Goal: Task Accomplishment & Management: Use online tool/utility

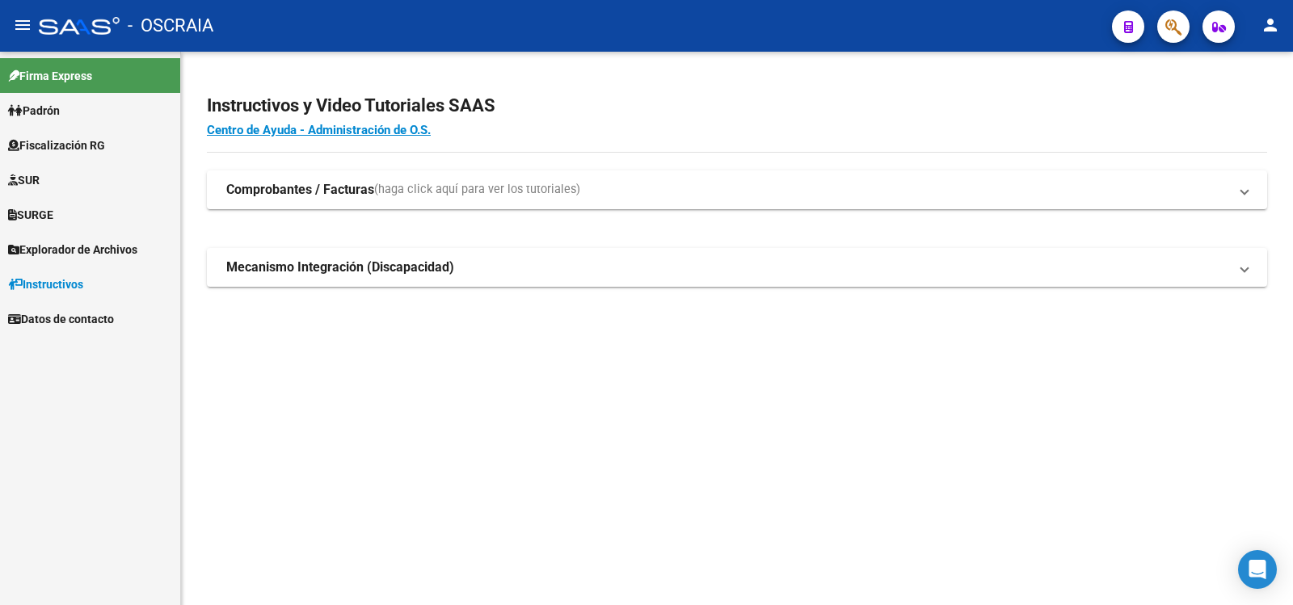
click at [681, 433] on mat-sidenav-content "Instructivos y Video Tutoriales SAAS Centro de Ayuda - Administración de O.S. C…" at bounding box center [737, 329] width 1112 height 554
click at [90, 171] on link "SUR" at bounding box center [90, 179] width 180 height 35
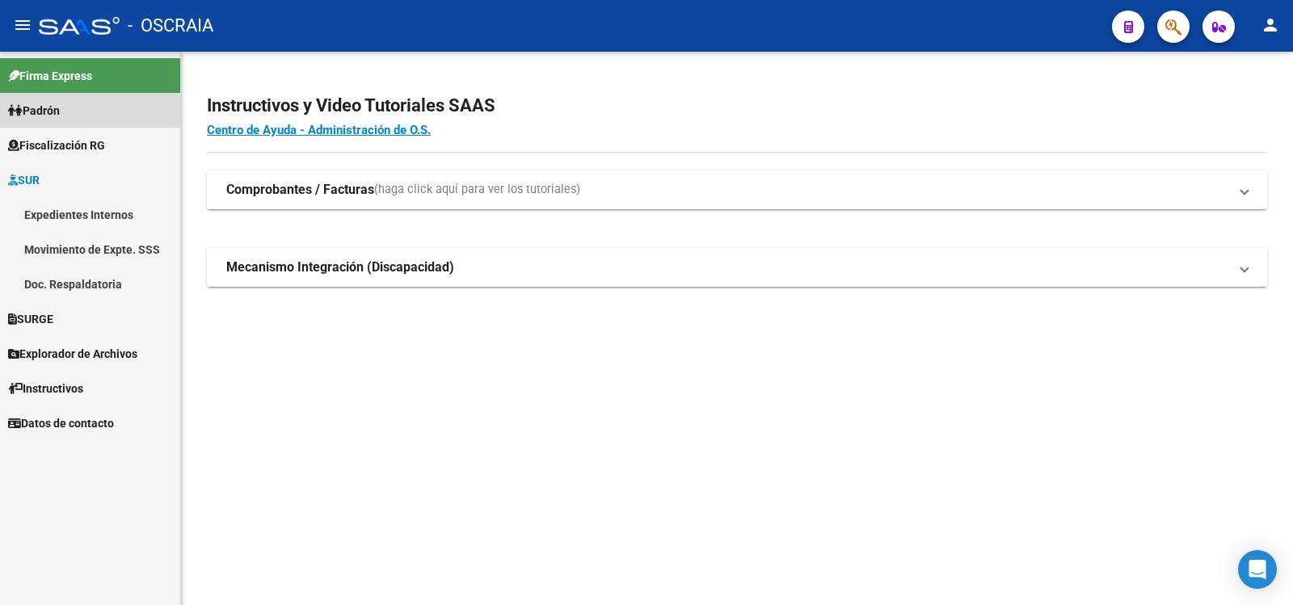
click at [103, 111] on link "Padrón" at bounding box center [90, 110] width 180 height 35
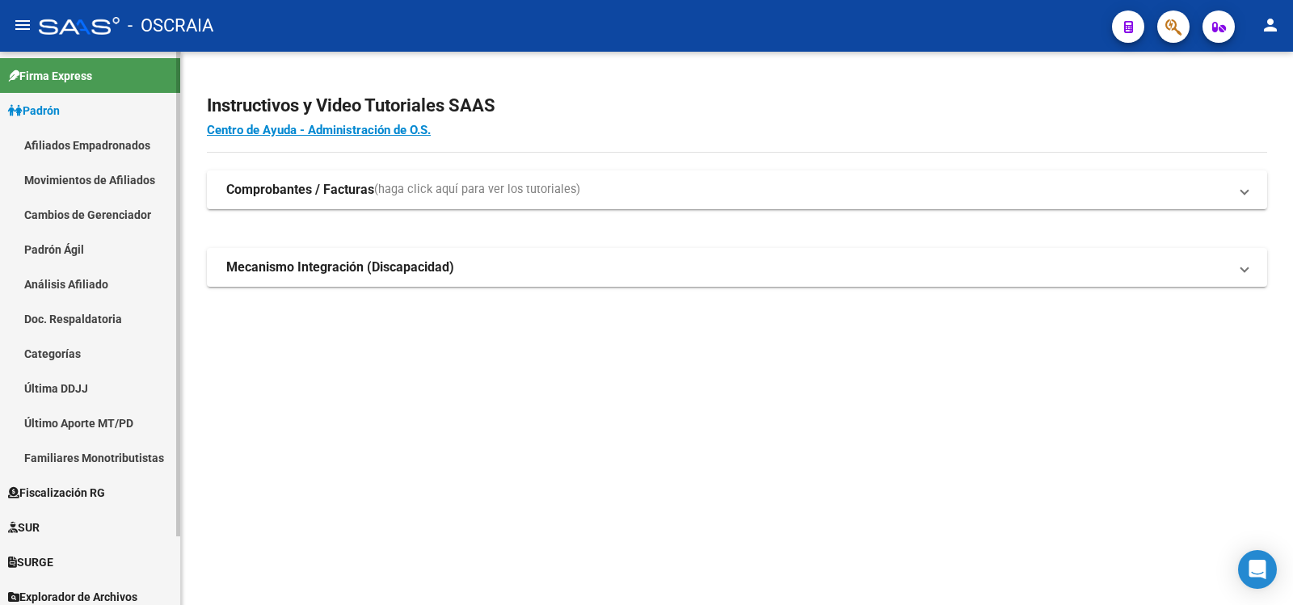
click at [79, 289] on link "Análisis Afiliado" at bounding box center [90, 284] width 180 height 35
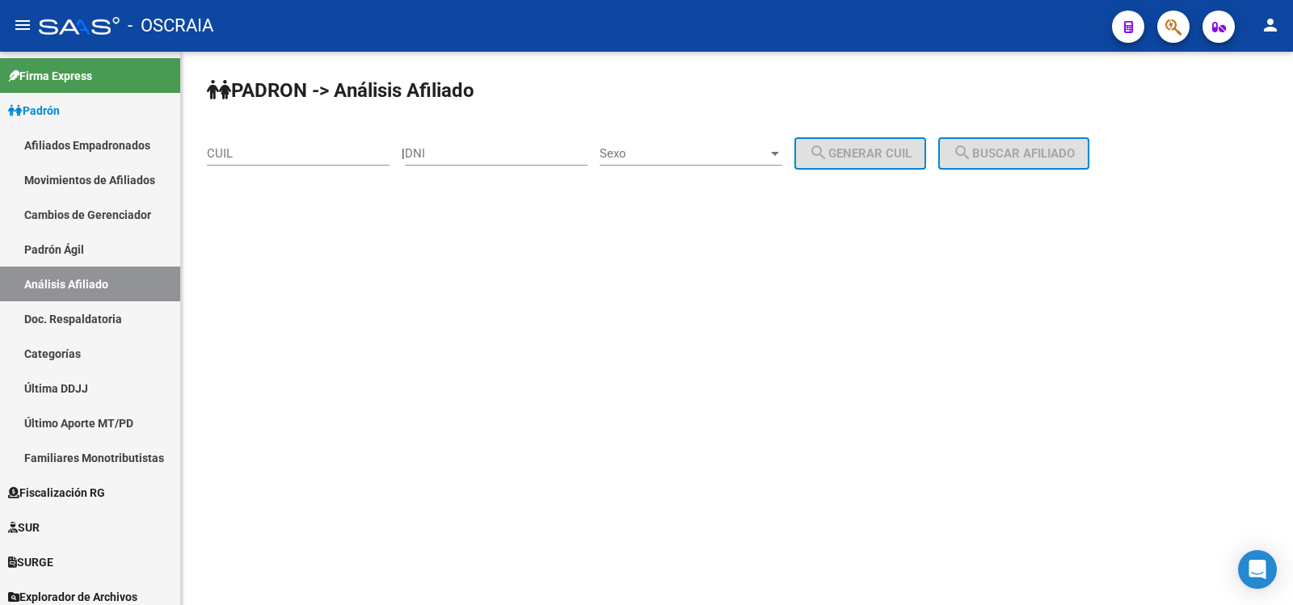
click at [278, 155] on input "CUIL" at bounding box center [298, 153] width 183 height 15
paste input "27-31940399-5"
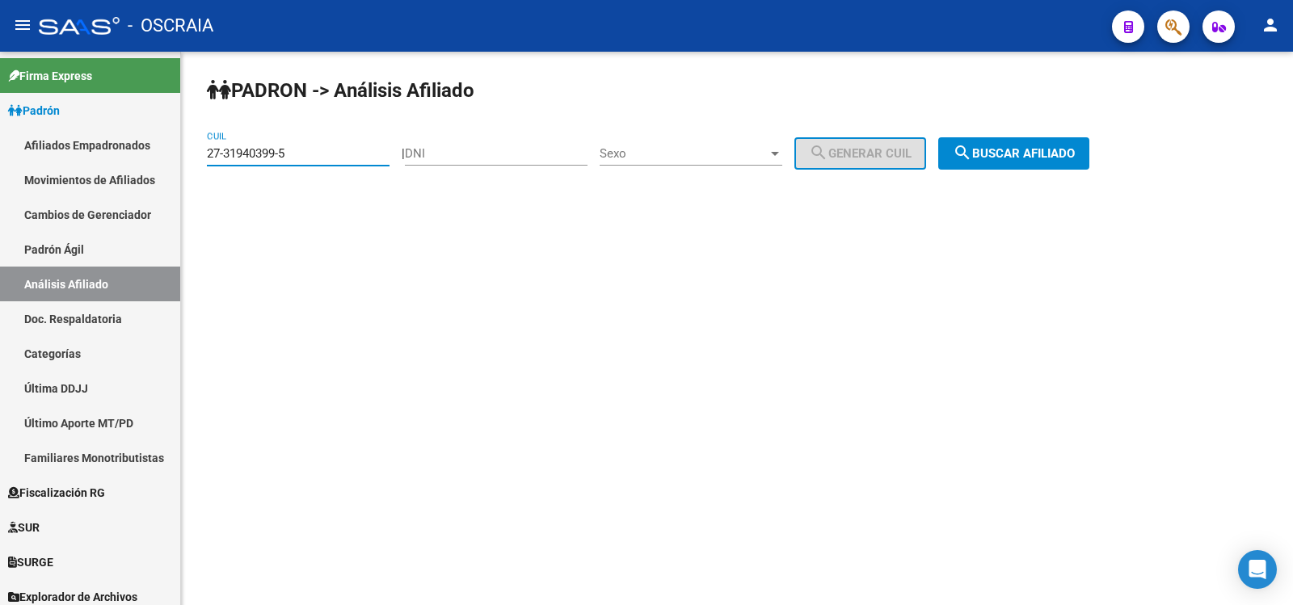
type input "27-31940399-5"
click at [1043, 155] on span "search Buscar afiliado" at bounding box center [1014, 153] width 122 height 15
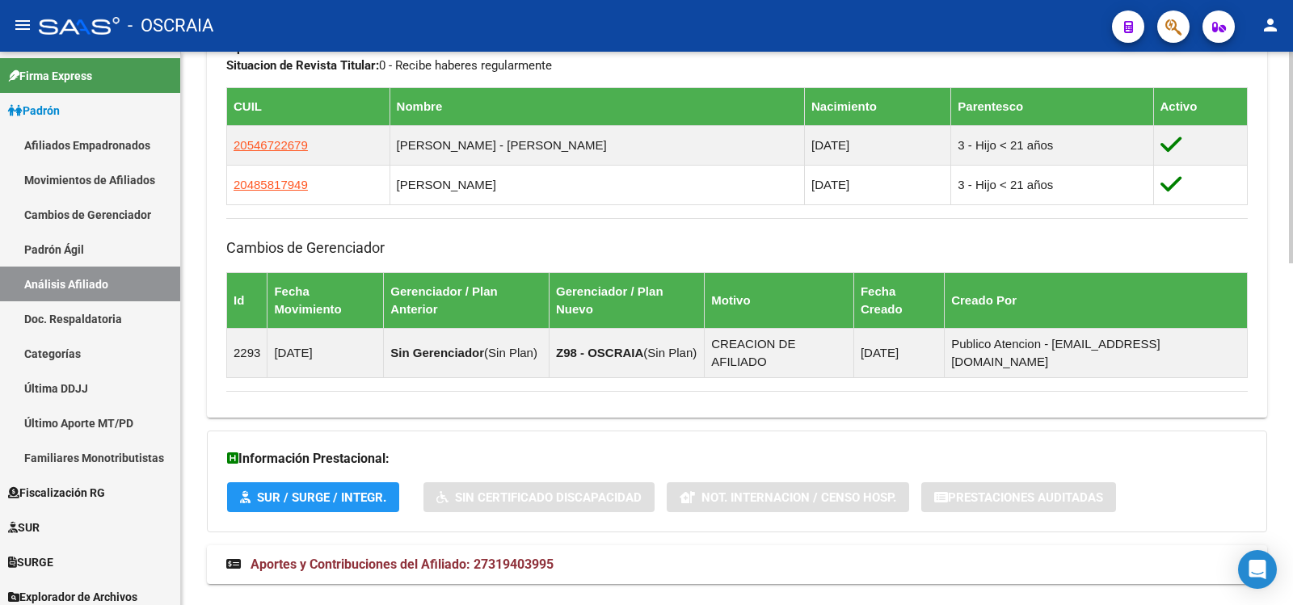
scroll to position [627, 0]
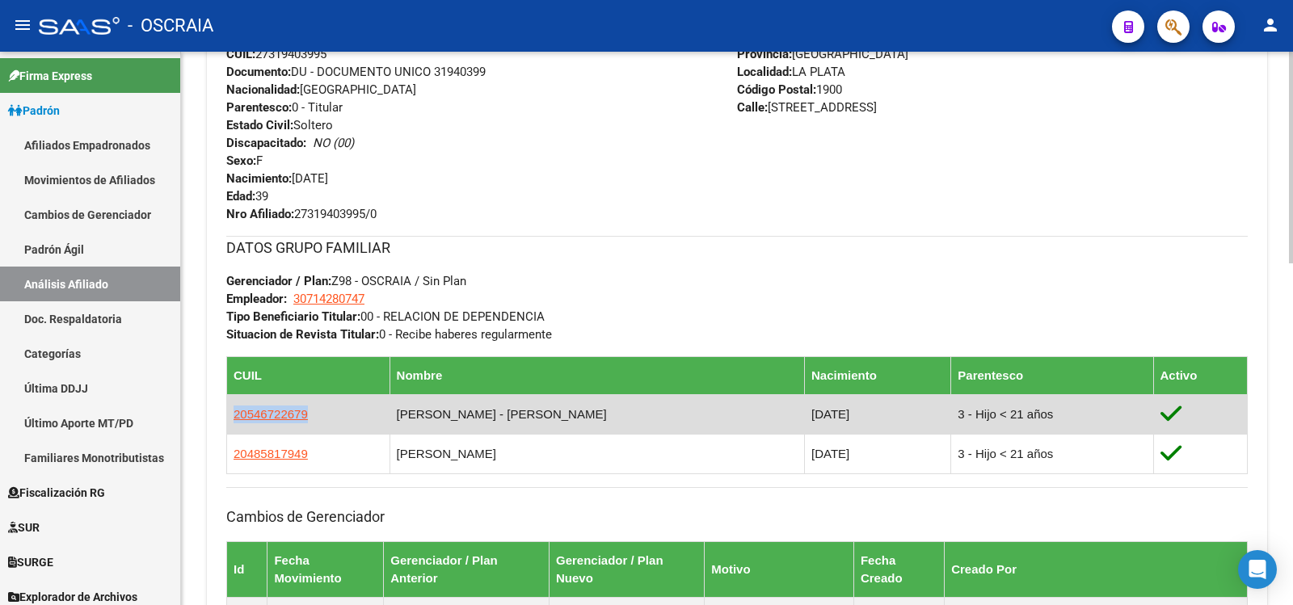
copy span "20546722679"
drag, startPoint x: 314, startPoint y: 421, endPoint x: 233, endPoint y: 421, distance: 80.8
click at [233, 421] on td "20546722679" at bounding box center [308, 414] width 163 height 40
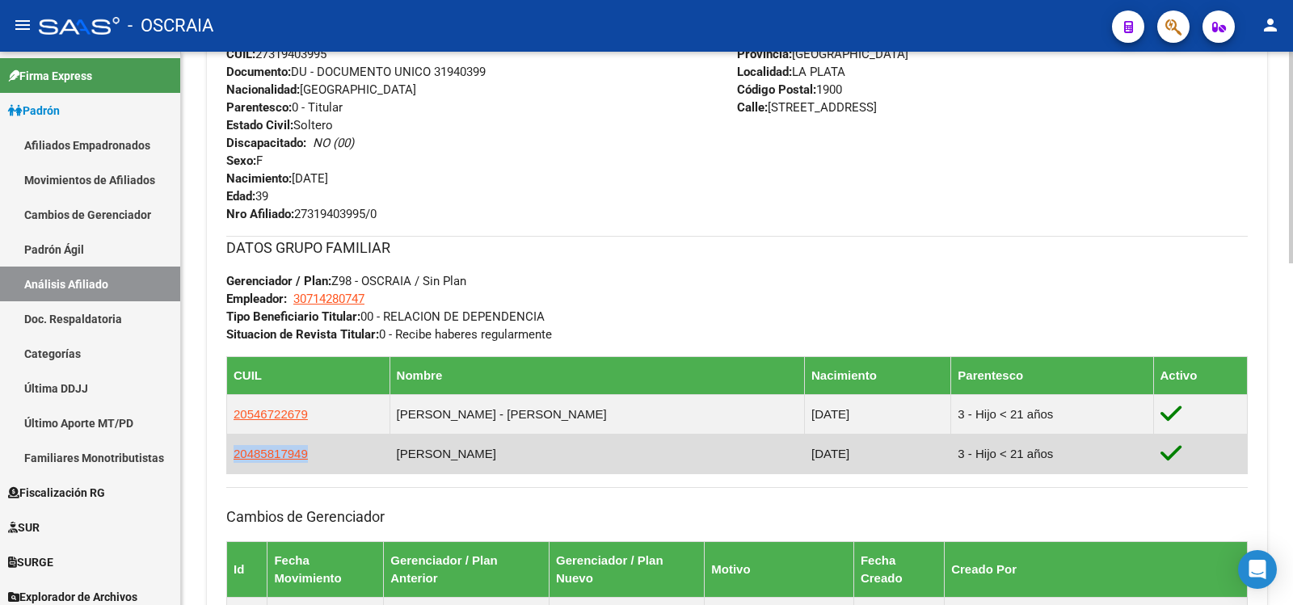
copy span "20485817949"
drag, startPoint x: 316, startPoint y: 453, endPoint x: 227, endPoint y: 449, distance: 89.0
click at [227, 449] on td "20485817949" at bounding box center [308, 454] width 163 height 40
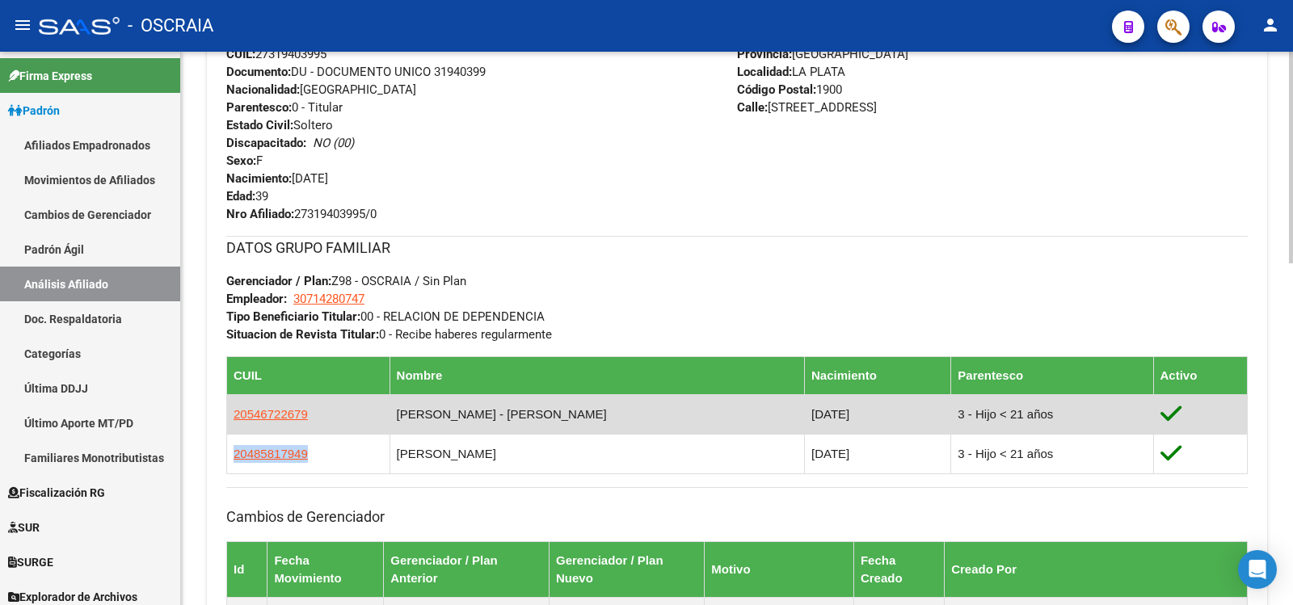
click at [227, 449] on td "20485817949" at bounding box center [308, 454] width 163 height 40
drag, startPoint x: 352, startPoint y: 414, endPoint x: 322, endPoint y: 414, distance: 30.7
click at [322, 414] on td "20546722679" at bounding box center [308, 414] width 163 height 40
click at [299, 415] on td "20546722679" at bounding box center [308, 414] width 163 height 40
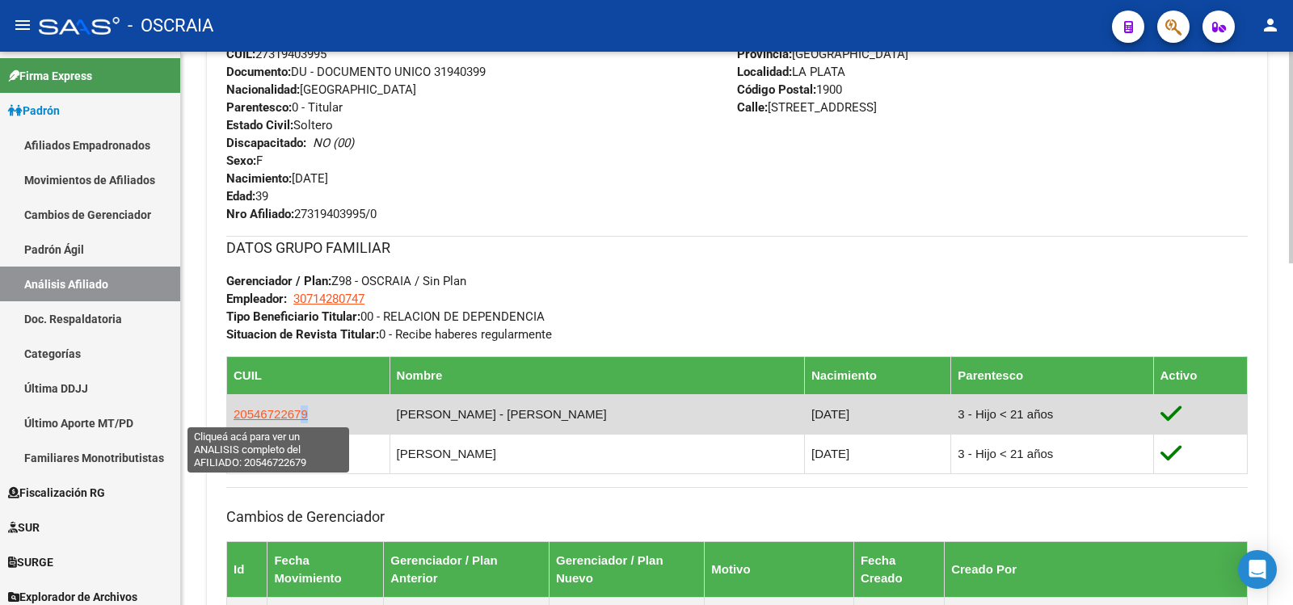
click at [237, 415] on span "20546722679" at bounding box center [271, 414] width 74 height 14
copy span "9"
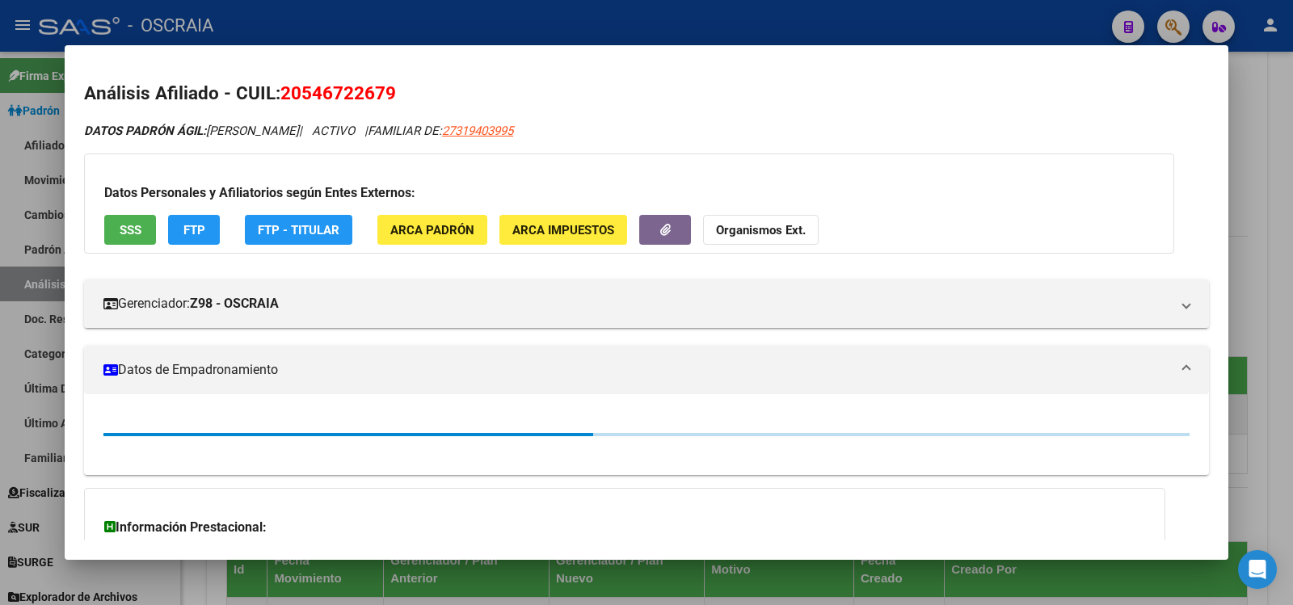
scroll to position [186, 0]
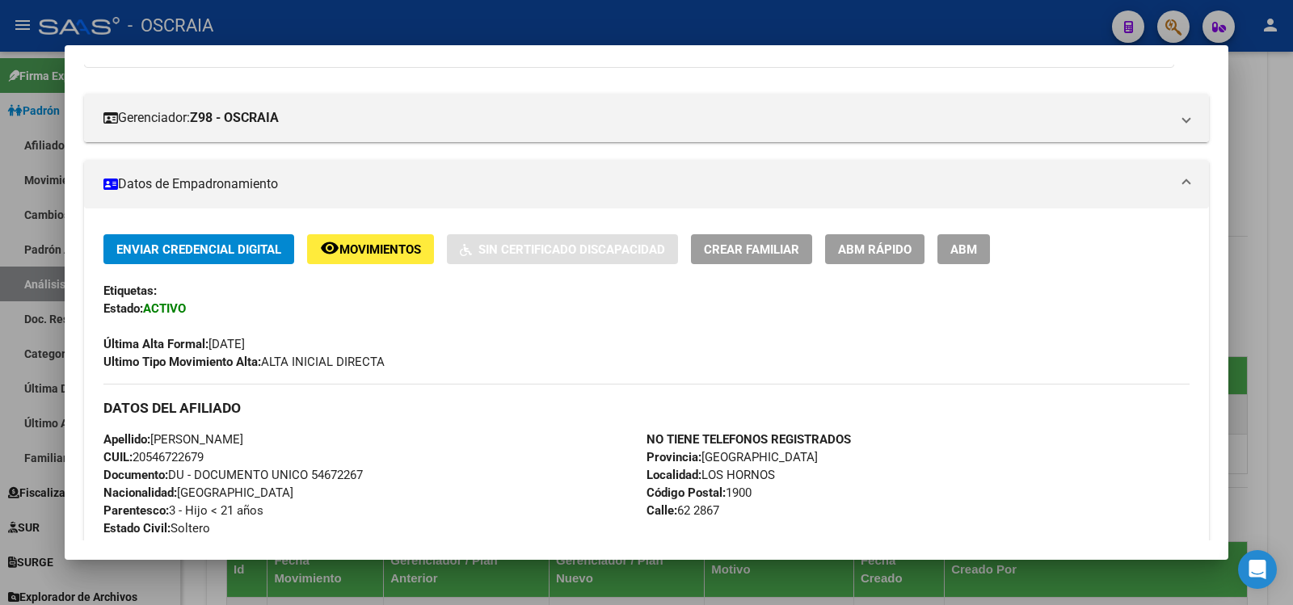
copy span "[PERSON_NAME]"
drag, startPoint x: 286, startPoint y: 438, endPoint x: 154, endPoint y: 440, distance: 131.7
click at [154, 440] on span "Apellido: [PERSON_NAME]" at bounding box center [173, 439] width 140 height 15
click at [194, 461] on span "CUIL: 20546722679" at bounding box center [153, 457] width 100 height 15
drag, startPoint x: 210, startPoint y: 457, endPoint x: 141, endPoint y: 455, distance: 68.7
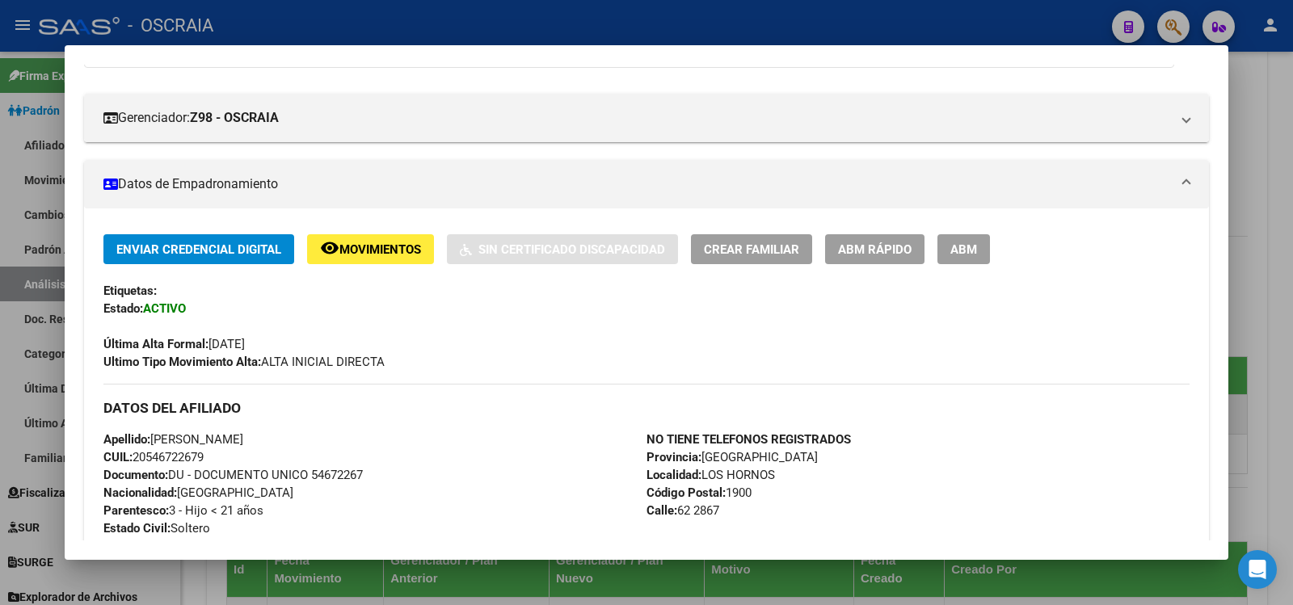
click at [138, 455] on span "CUIL: 20546722679" at bounding box center [153, 457] width 100 height 15
click at [150, 455] on span "CUIL: 20546722679" at bounding box center [153, 457] width 100 height 15
click at [150, 457] on span "CUIL: 20546722679" at bounding box center [153, 457] width 100 height 15
click at [151, 457] on span "CUIL: 20546722679" at bounding box center [153, 457] width 100 height 15
click at [150, 457] on span "CUIL: 20546722679" at bounding box center [153, 457] width 100 height 15
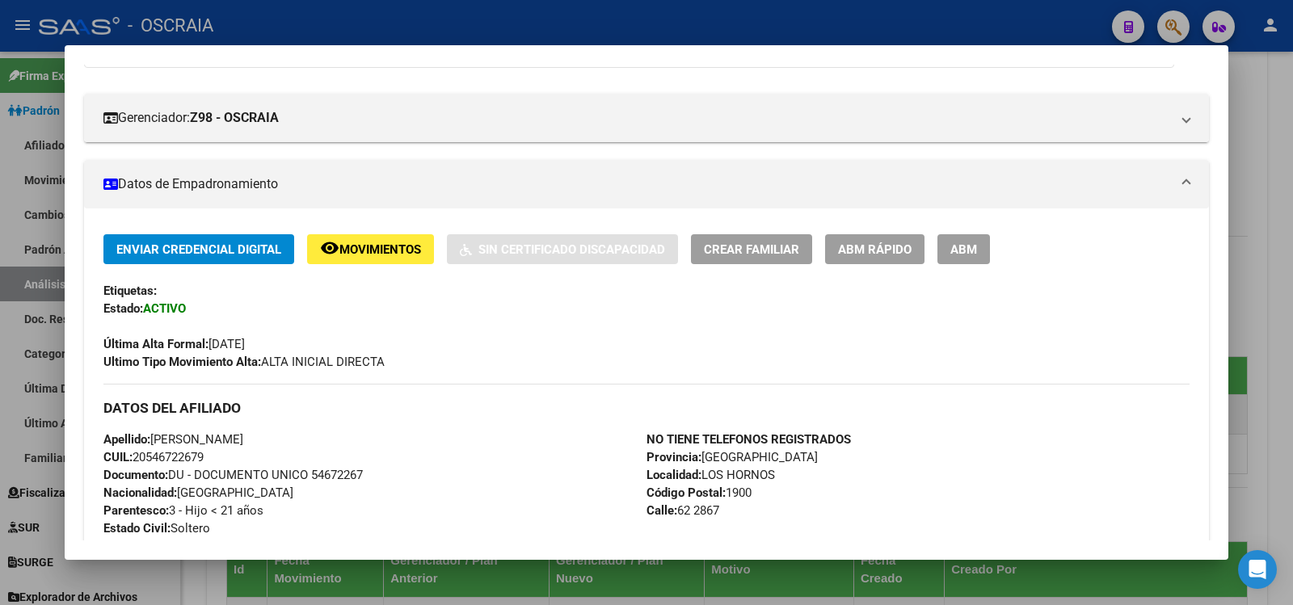
click at [149, 455] on span "CUIL: 20546722679" at bounding box center [153, 457] width 100 height 15
drag, startPoint x: 149, startPoint y: 455, endPoint x: 162, endPoint y: 457, distance: 13.8
click at [162, 457] on span "CUIL: 20546722679" at bounding box center [153, 457] width 100 height 15
copy span "54672267"
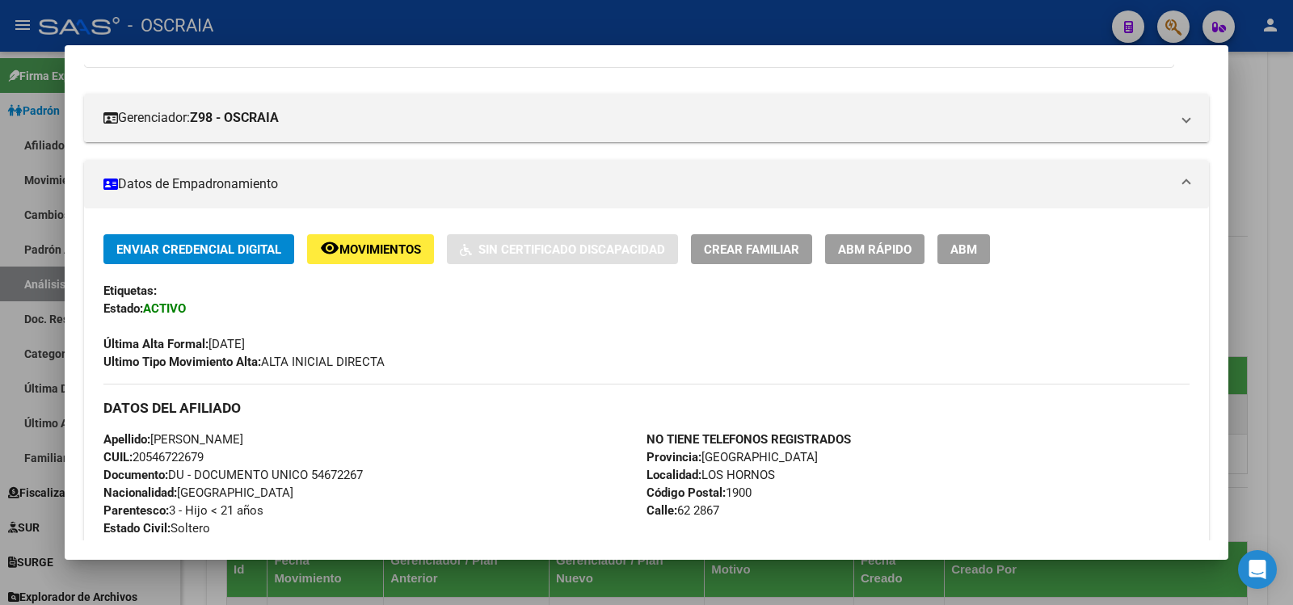
drag, startPoint x: 201, startPoint y: 457, endPoint x: 150, endPoint y: 457, distance: 50.9
click at [150, 457] on span "CUIL: 20546722679" at bounding box center [153, 457] width 100 height 15
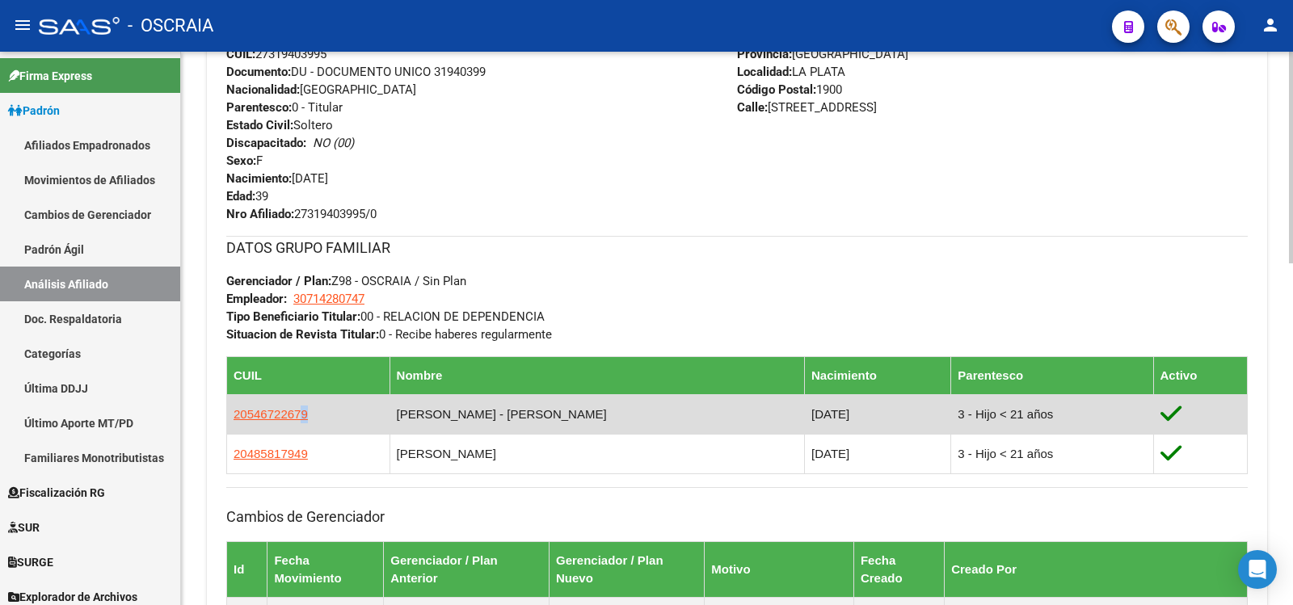
scroll to position [0, 0]
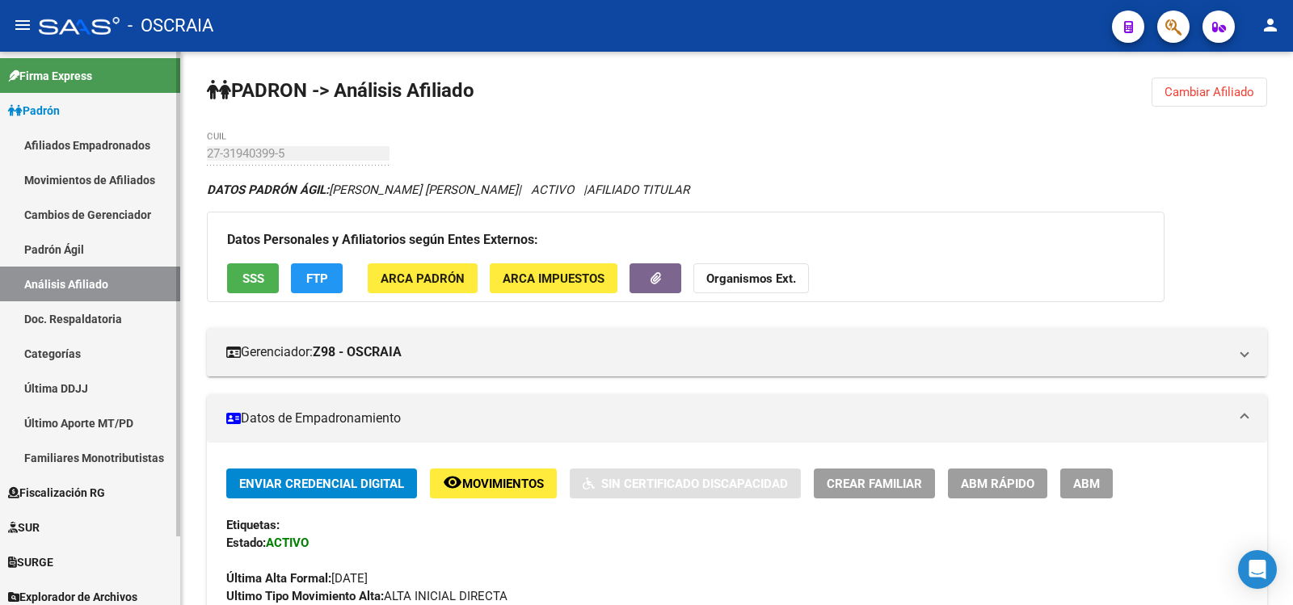
click at [52, 258] on link "Padrón Ágil" at bounding box center [90, 249] width 180 height 35
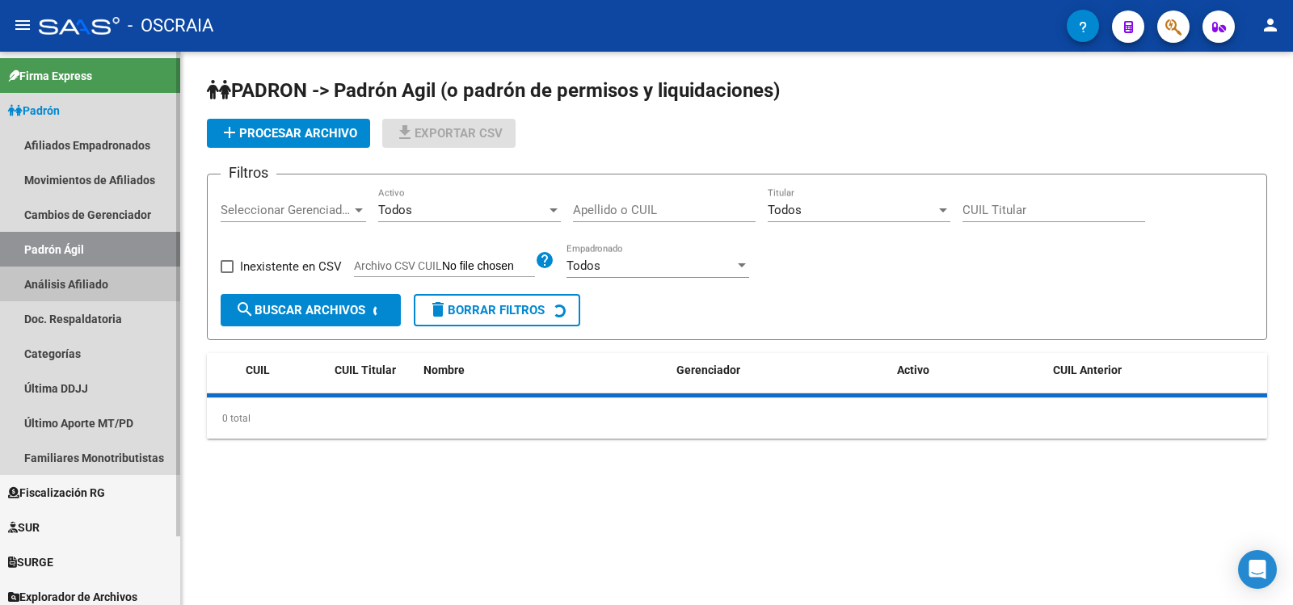
click at [70, 280] on link "Análisis Afiliado" at bounding box center [90, 284] width 180 height 35
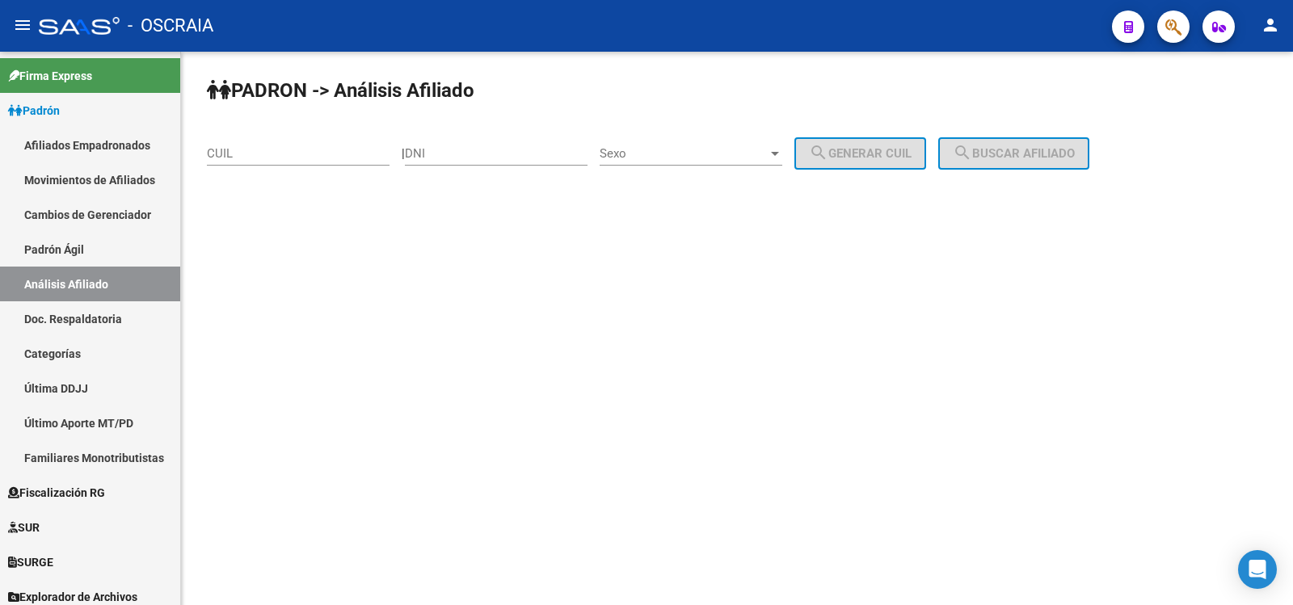
click at [304, 162] on div "CUIL" at bounding box center [298, 148] width 183 height 35
click at [299, 154] on input "CUIL" at bounding box center [298, 153] width 183 height 15
paste input "27-36295045-"
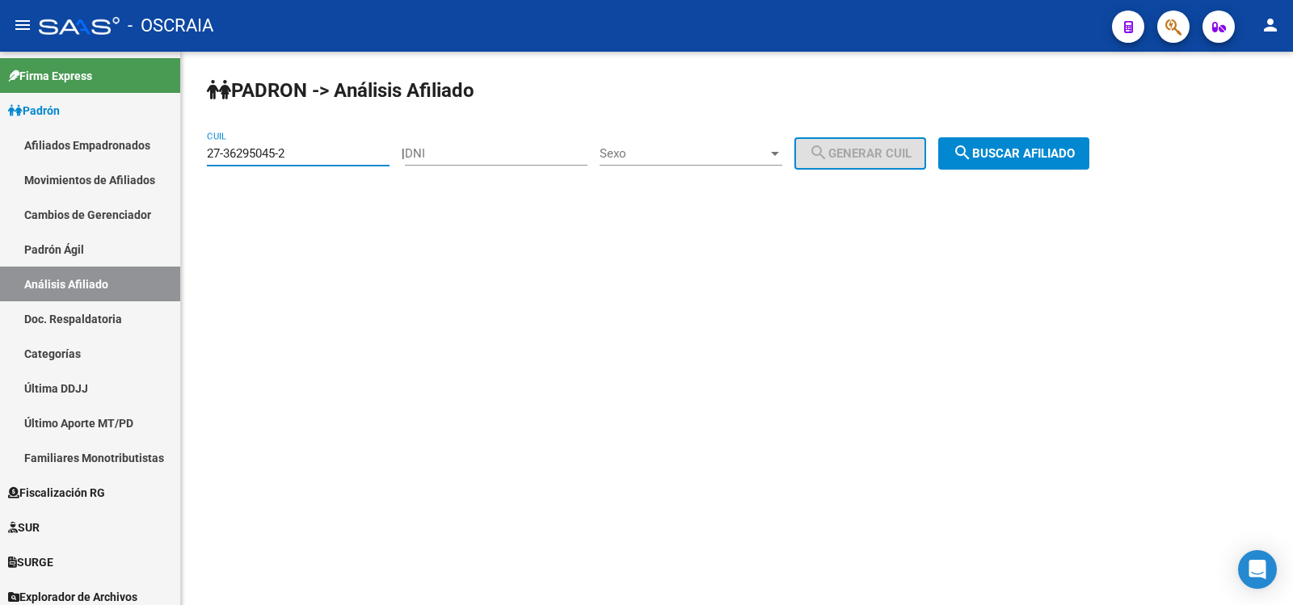
type input "27-36295045-2"
click at [1022, 166] on button "search Buscar afiliado" at bounding box center [1013, 153] width 151 height 32
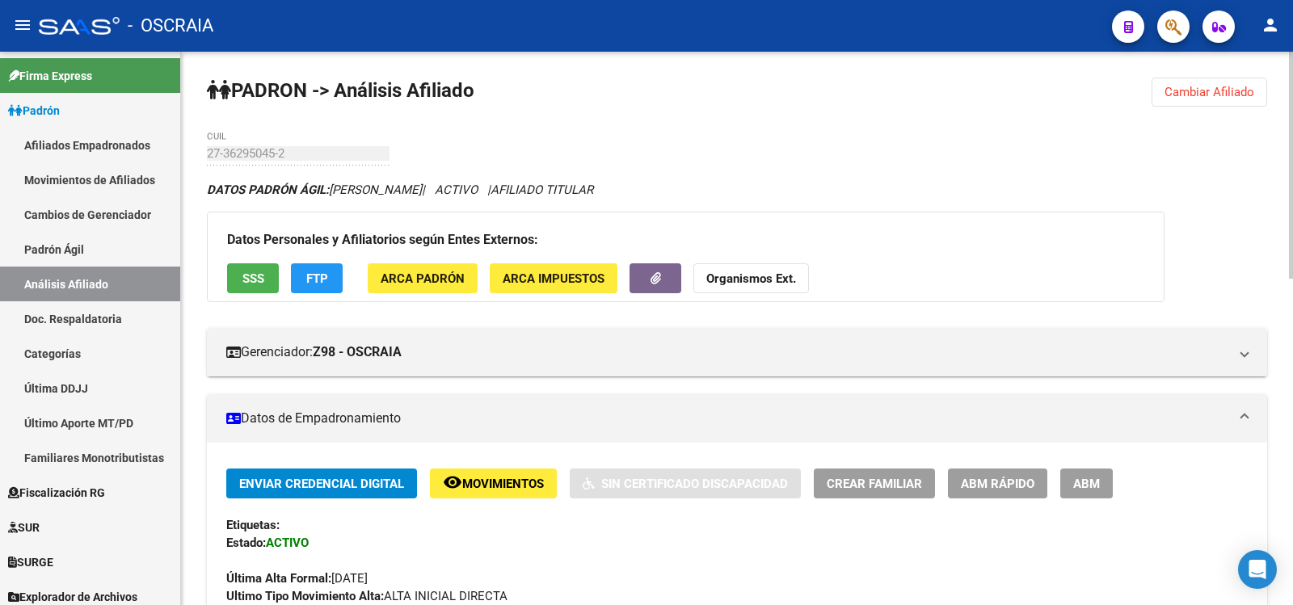
scroll to position [796, 0]
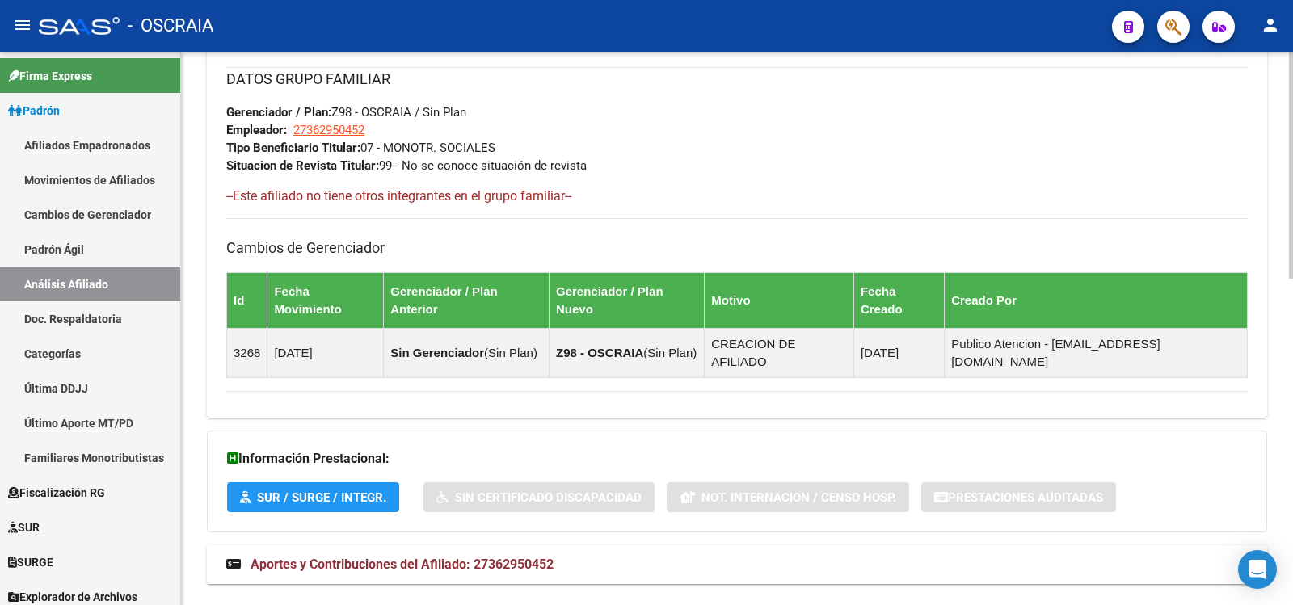
click at [451, 546] on mat-expansion-panel-header "Aportes y Contribuciones del Afiliado: 27362950452" at bounding box center [737, 565] width 1060 height 39
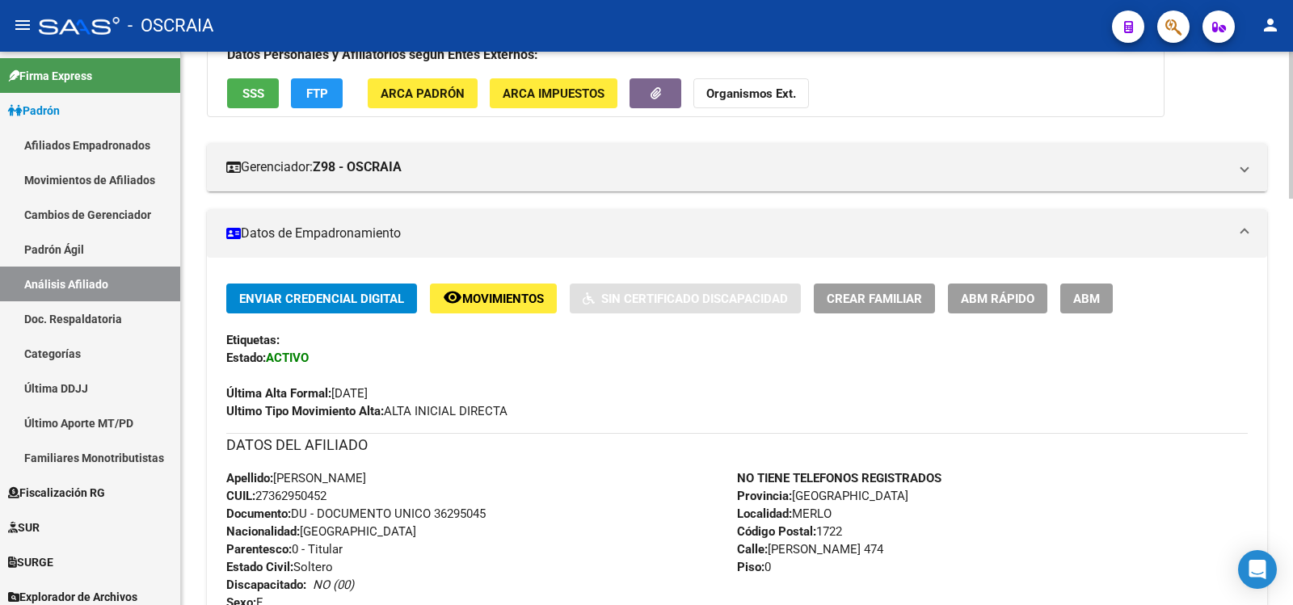
scroll to position [0, 0]
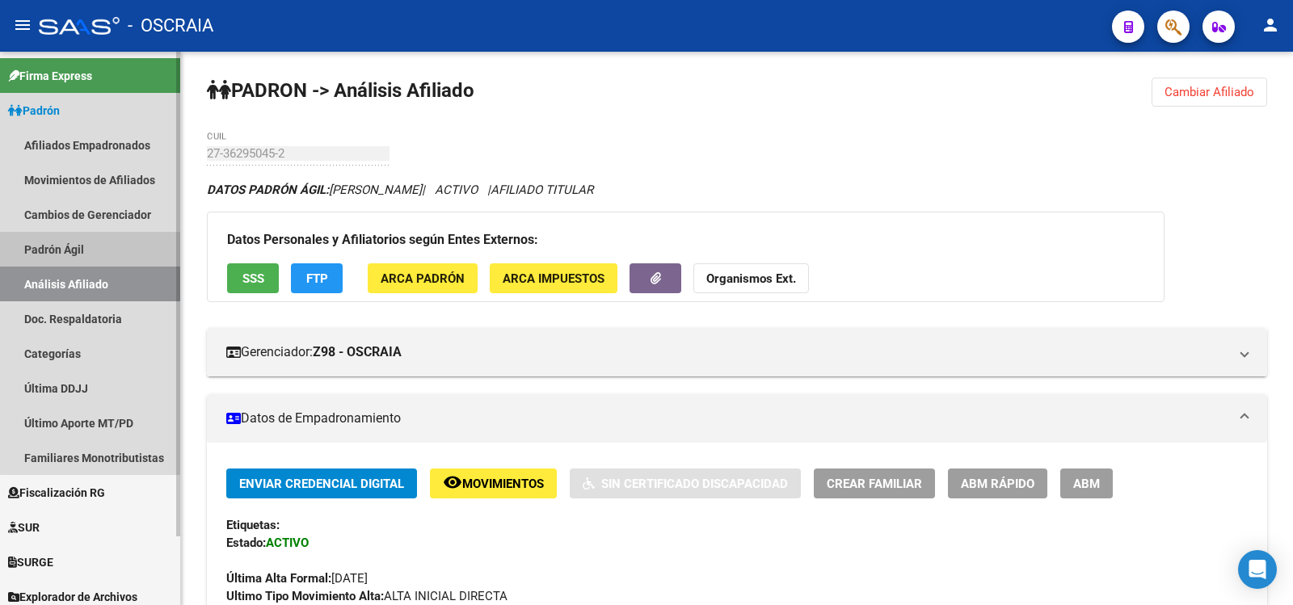
click at [96, 251] on link "Padrón Ágil" at bounding box center [90, 249] width 180 height 35
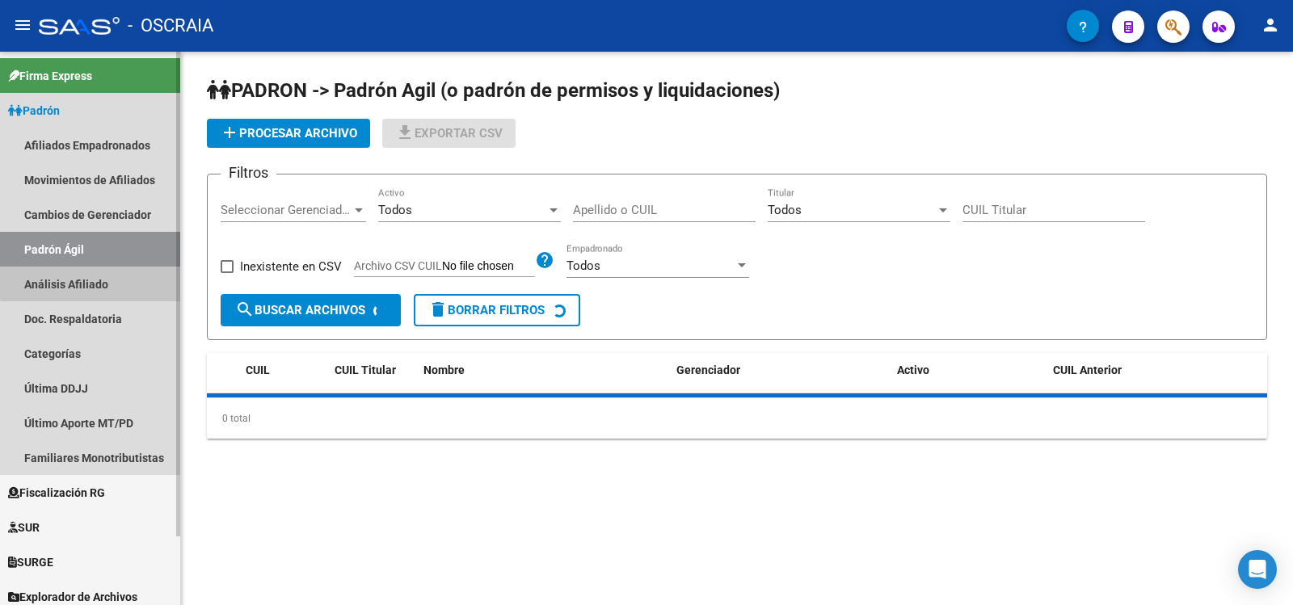
click at [91, 276] on link "Análisis Afiliado" at bounding box center [90, 284] width 180 height 35
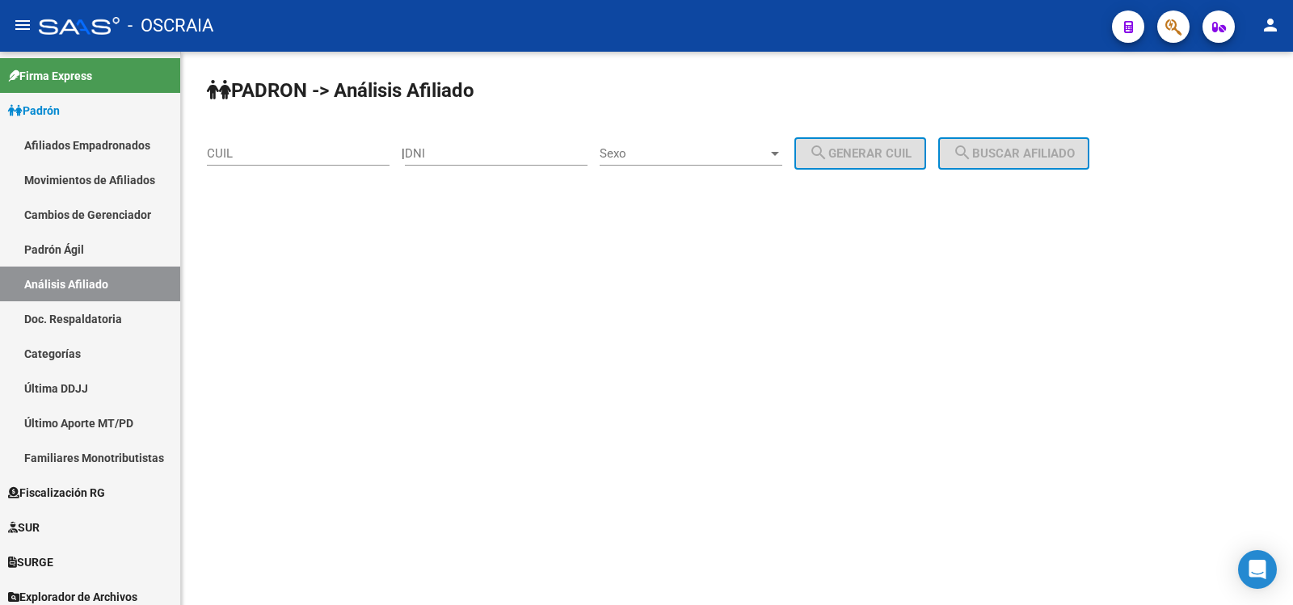
click at [344, 159] on input "CUIL" at bounding box center [298, 153] width 183 height 15
paste input
paste input "27-31940399-5"
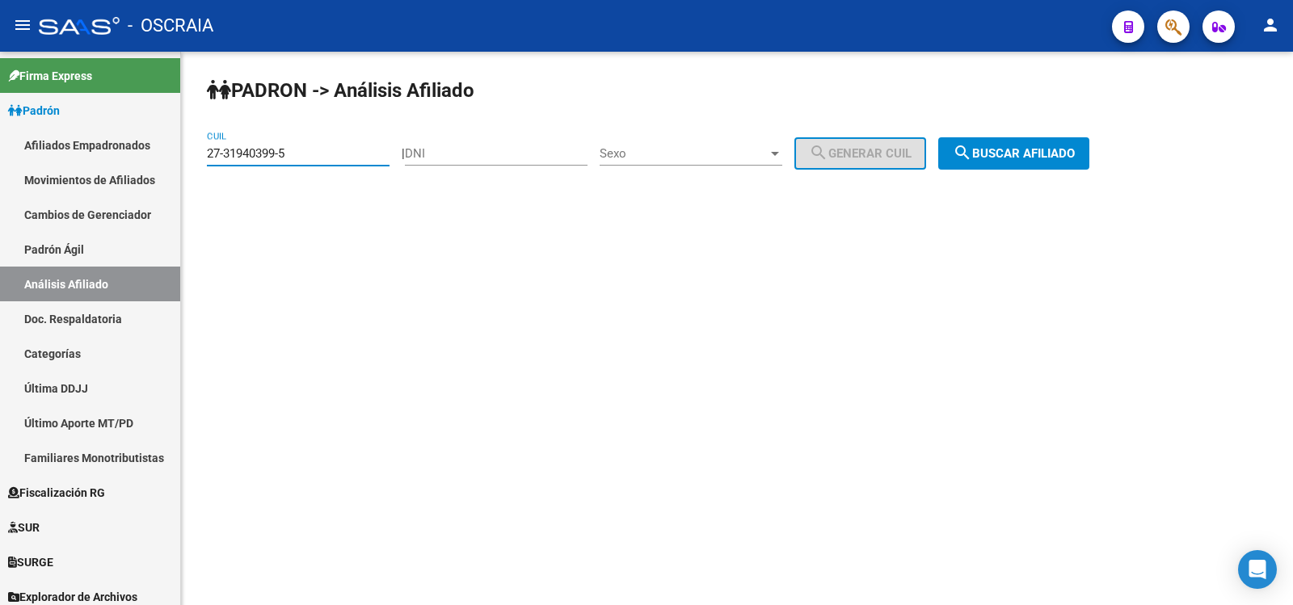
type input "27-31940399-5"
click at [1011, 150] on span "search Buscar afiliado" at bounding box center [1014, 153] width 122 height 15
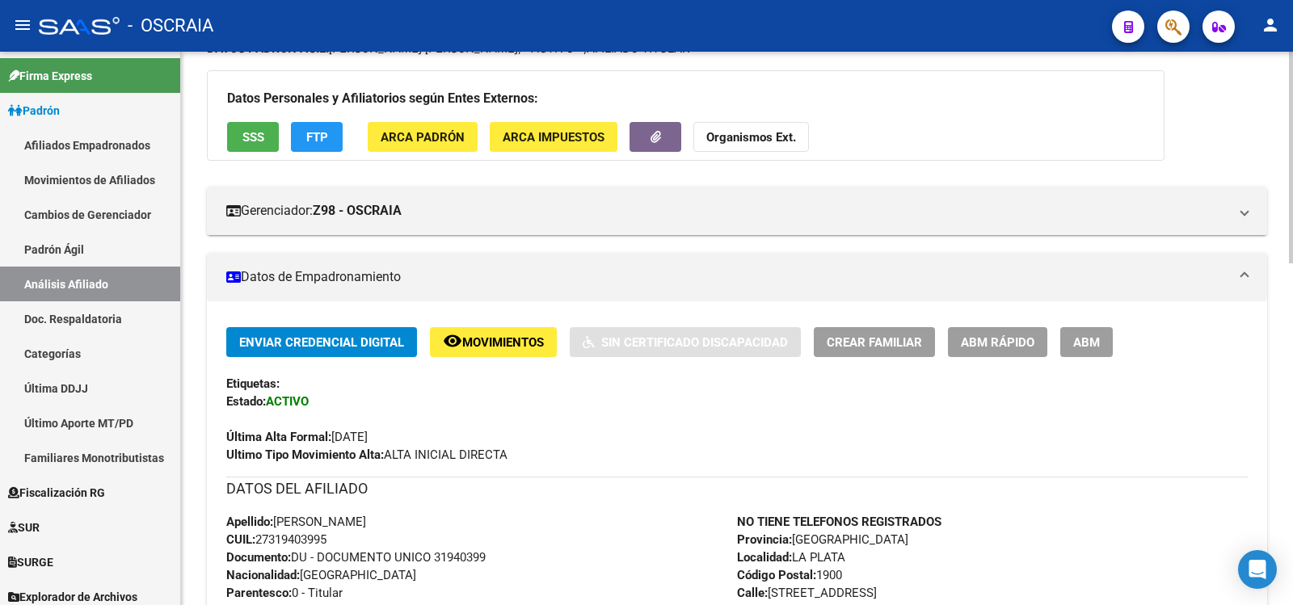
scroll to position [680, 0]
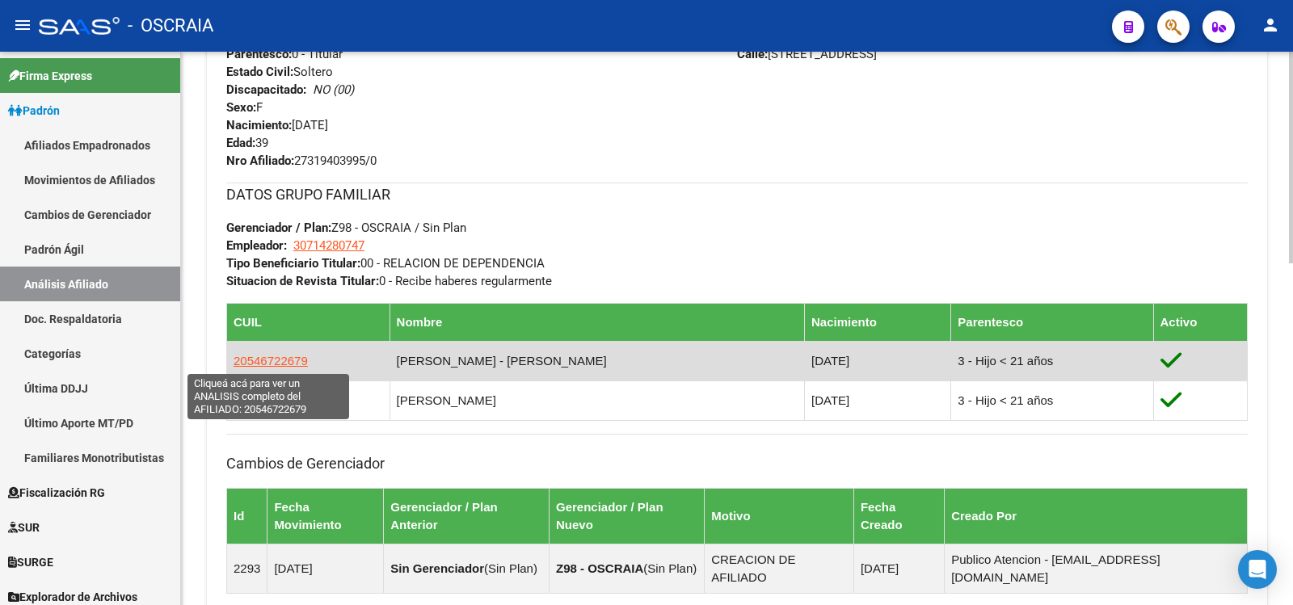
drag, startPoint x: 323, startPoint y: 367, endPoint x: 226, endPoint y: 367, distance: 97.0
click at [268, 367] on td "20546722679" at bounding box center [308, 361] width 163 height 40
click at [227, 367] on td "20546722679" at bounding box center [308, 361] width 163 height 40
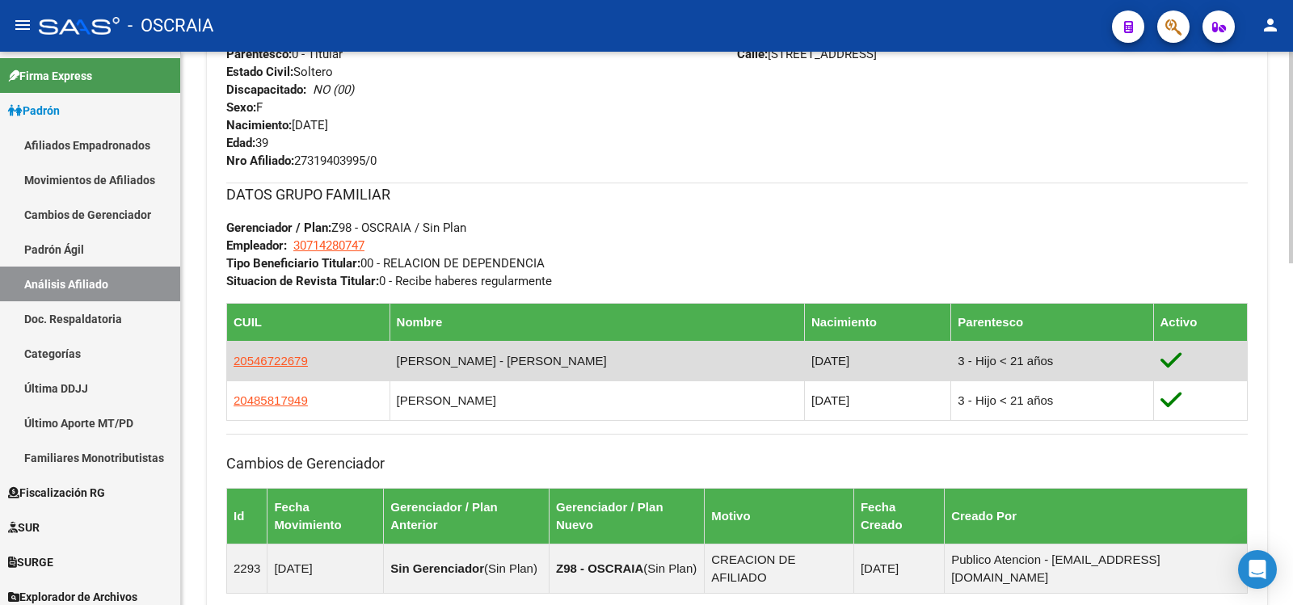
click at [229, 367] on td "20546722679" at bounding box center [308, 361] width 163 height 40
copy span "20546722679"
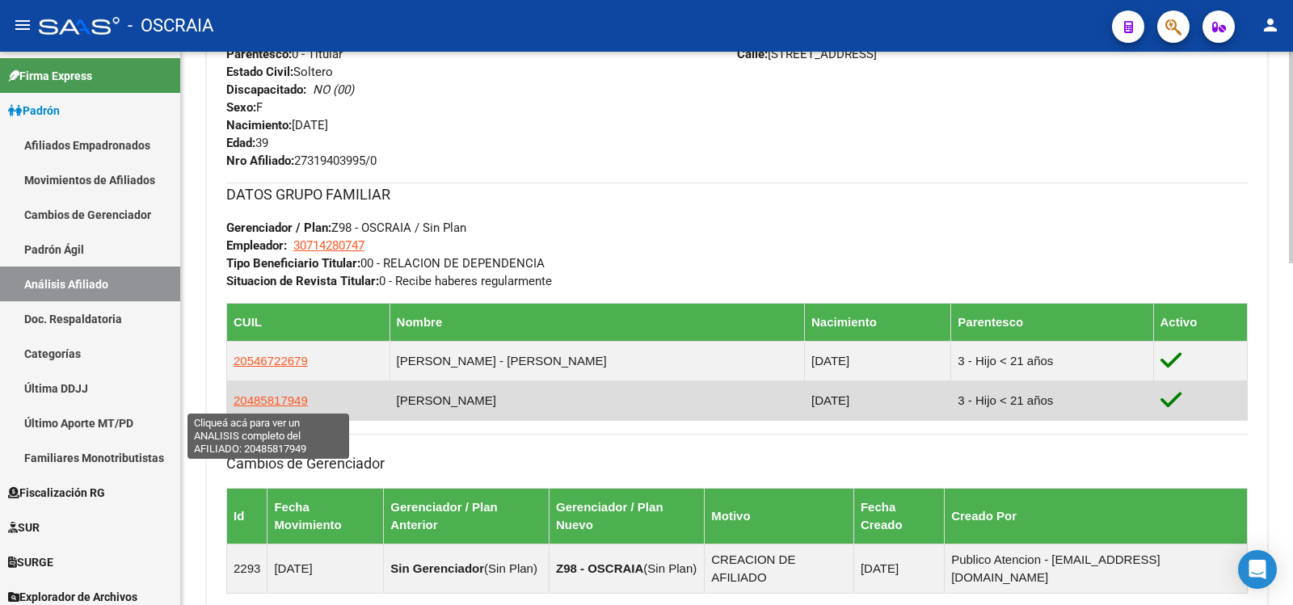
copy span "20485817949"
drag, startPoint x: 294, startPoint y: 406, endPoint x: 234, endPoint y: 405, distance: 60.6
click at [234, 405] on td "20485817949" at bounding box center [308, 401] width 163 height 40
click at [270, 397] on span "20485817949" at bounding box center [271, 401] width 74 height 14
copy span "20485817949"
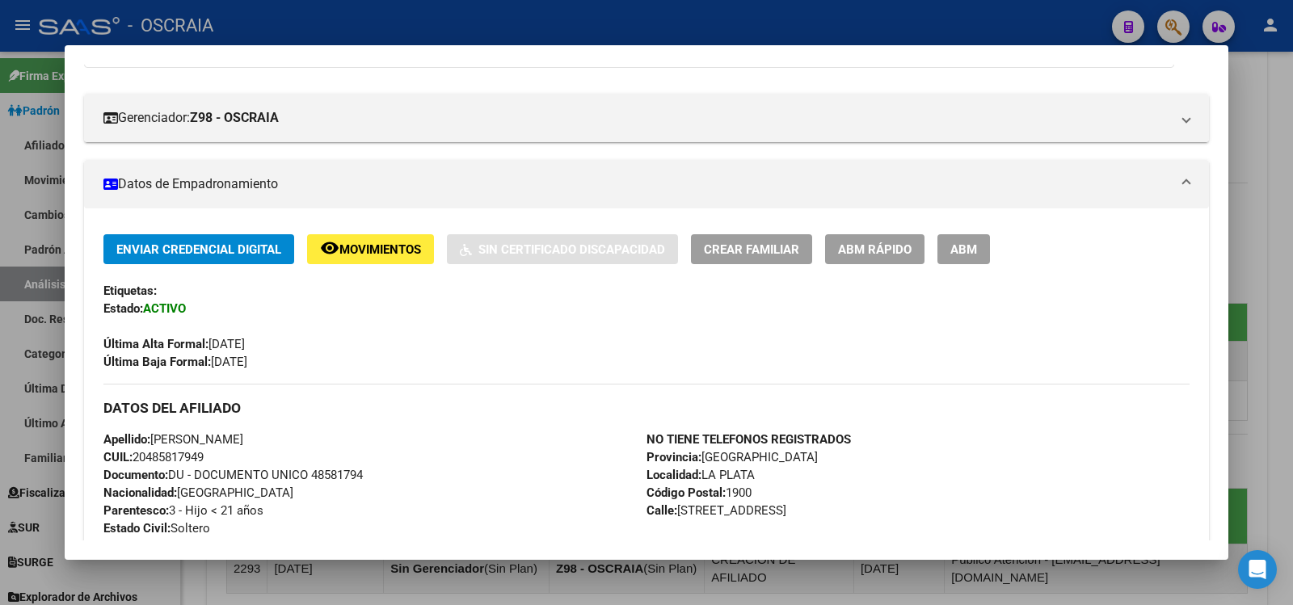
scroll to position [455, 0]
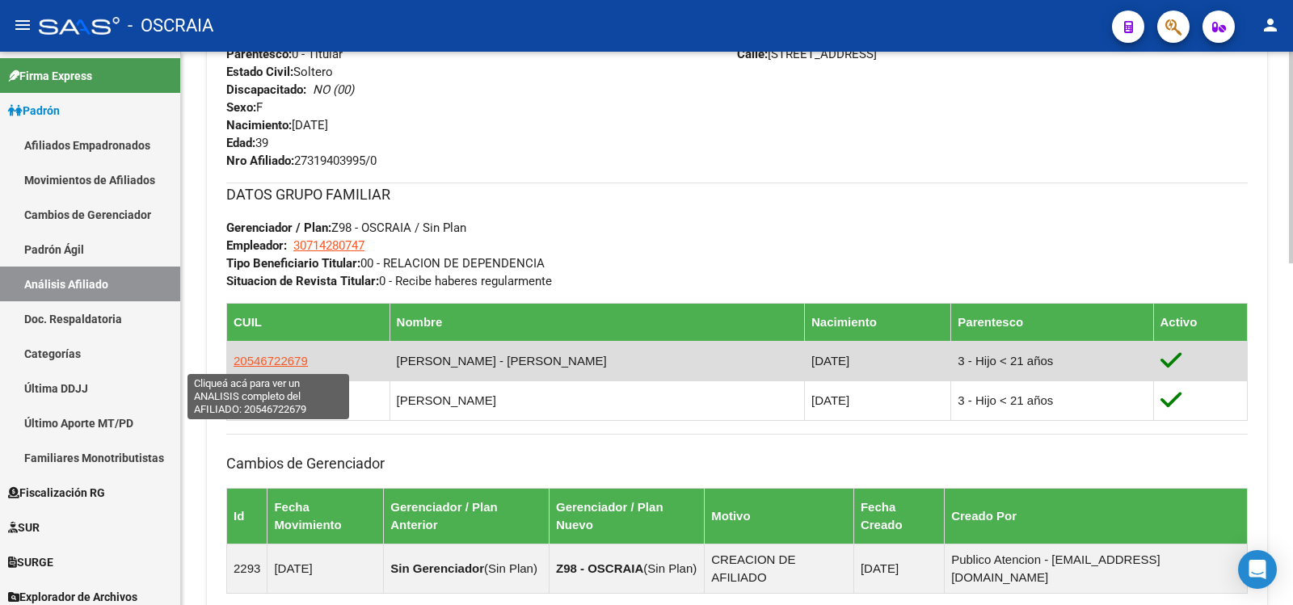
click at [286, 362] on span "20546722679" at bounding box center [271, 361] width 74 height 14
type textarea "20546722679"
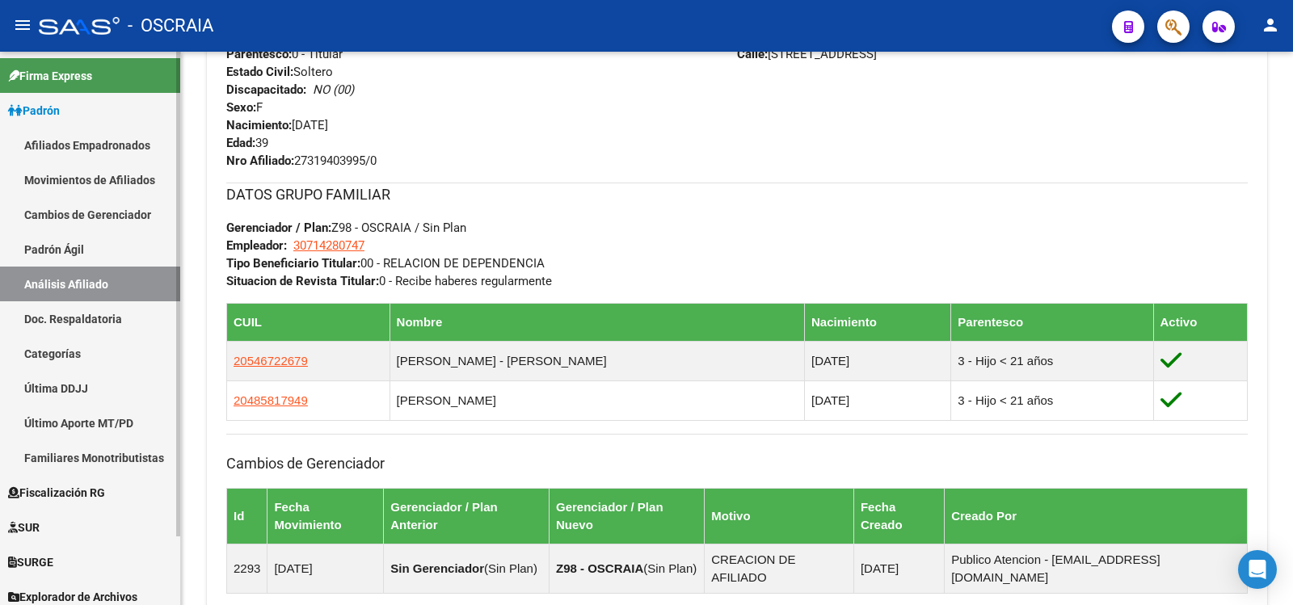
drag, startPoint x: 129, startPoint y: 243, endPoint x: 130, endPoint y: 270, distance: 26.7
click at [128, 244] on link "Padrón Ágil" at bounding box center [90, 249] width 180 height 35
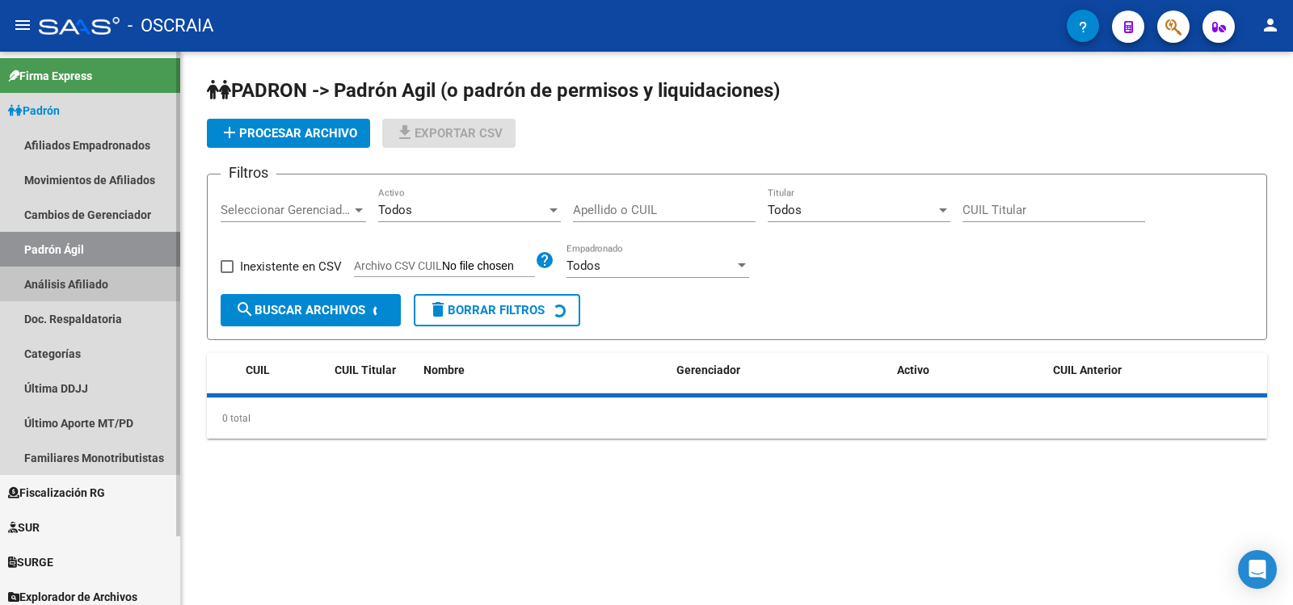
click at [130, 289] on link "Análisis Afiliado" at bounding box center [90, 284] width 180 height 35
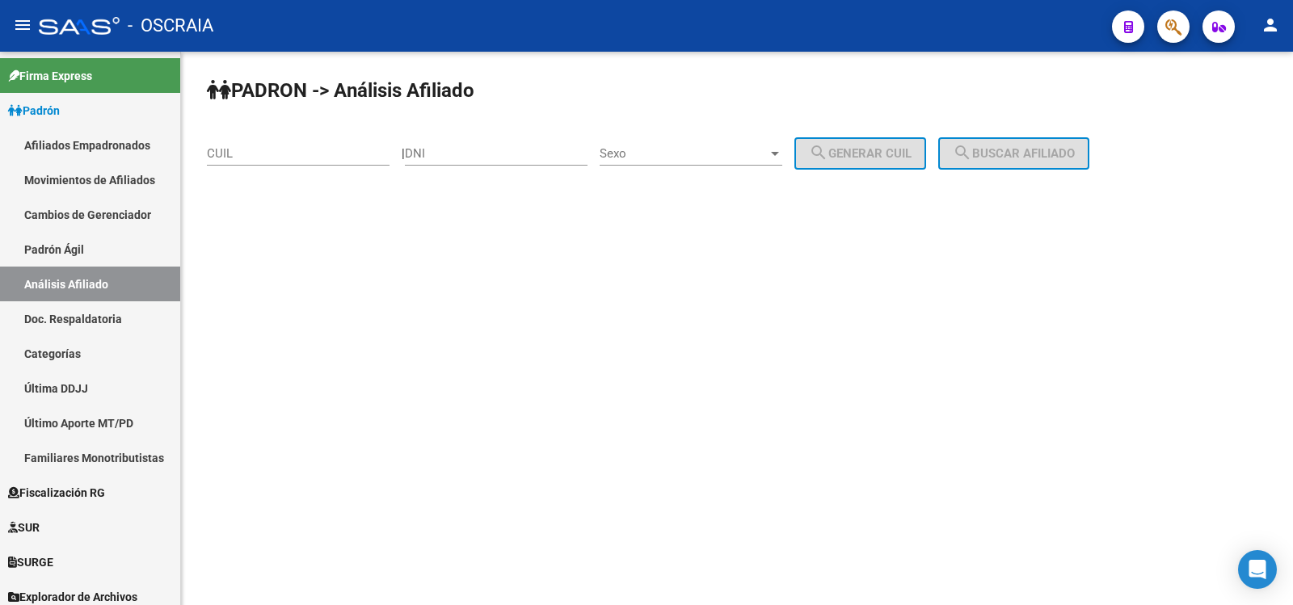
click at [291, 156] on input "CUIL" at bounding box center [298, 153] width 183 height 15
paste input "23-35506387-9"
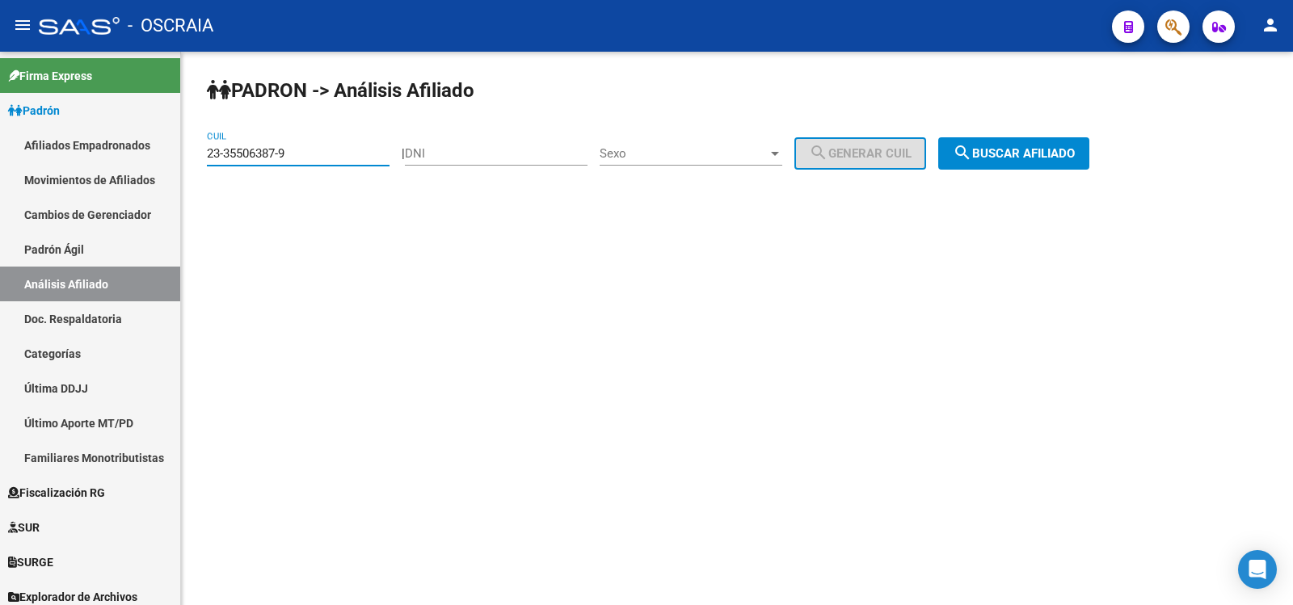
type input "23-35506387-9"
click at [1065, 160] on span "search Buscar afiliado" at bounding box center [1014, 153] width 122 height 15
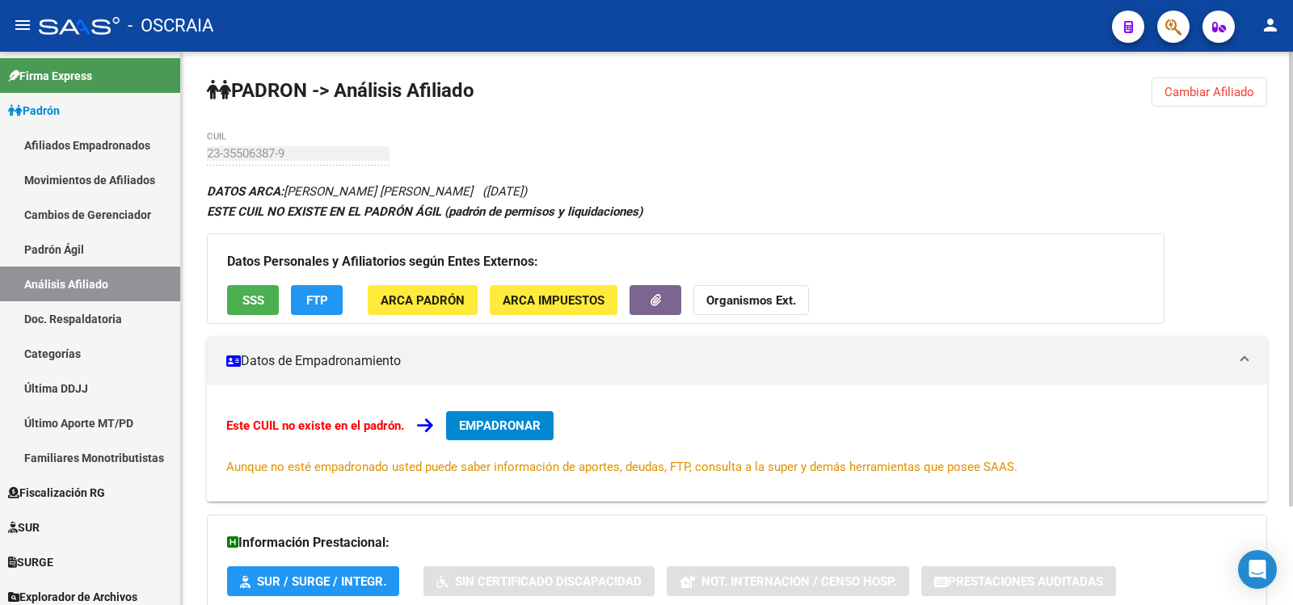
scroll to position [120, 0]
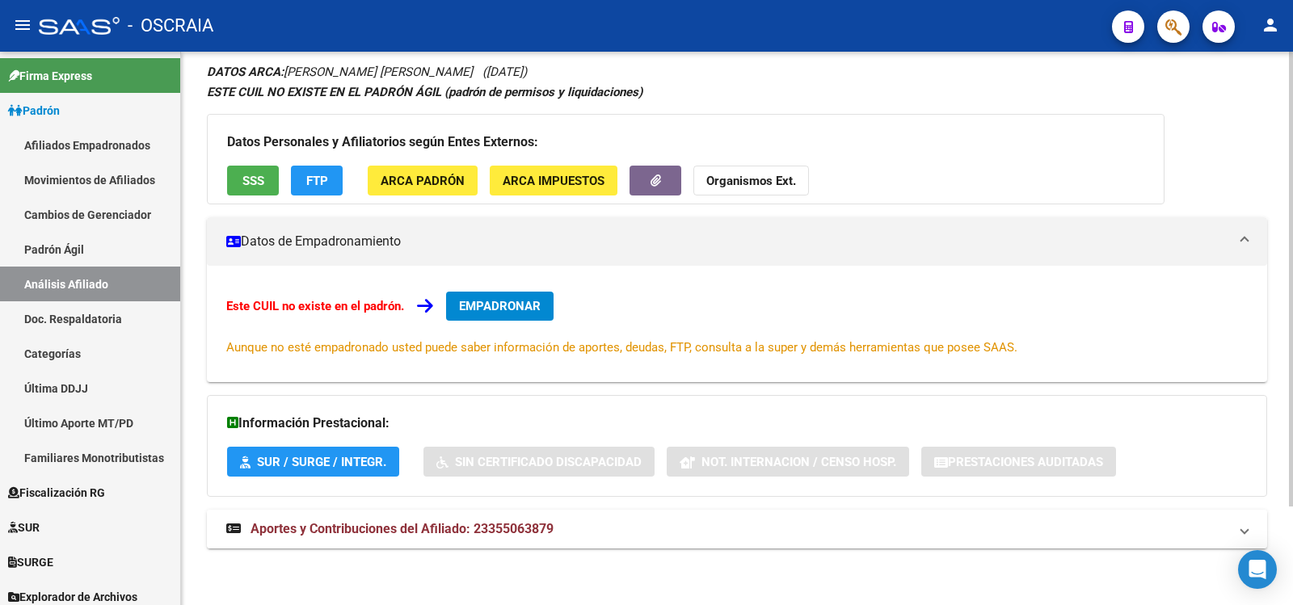
click at [575, 521] on mat-panel-title "Aportes y Contribuciones del Afiliado: 23355063879" at bounding box center [727, 529] width 1002 height 18
click at [576, 522] on mat-panel-title "Aportes y Contribuciones del Afiliado: 23355063879" at bounding box center [727, 529] width 1002 height 18
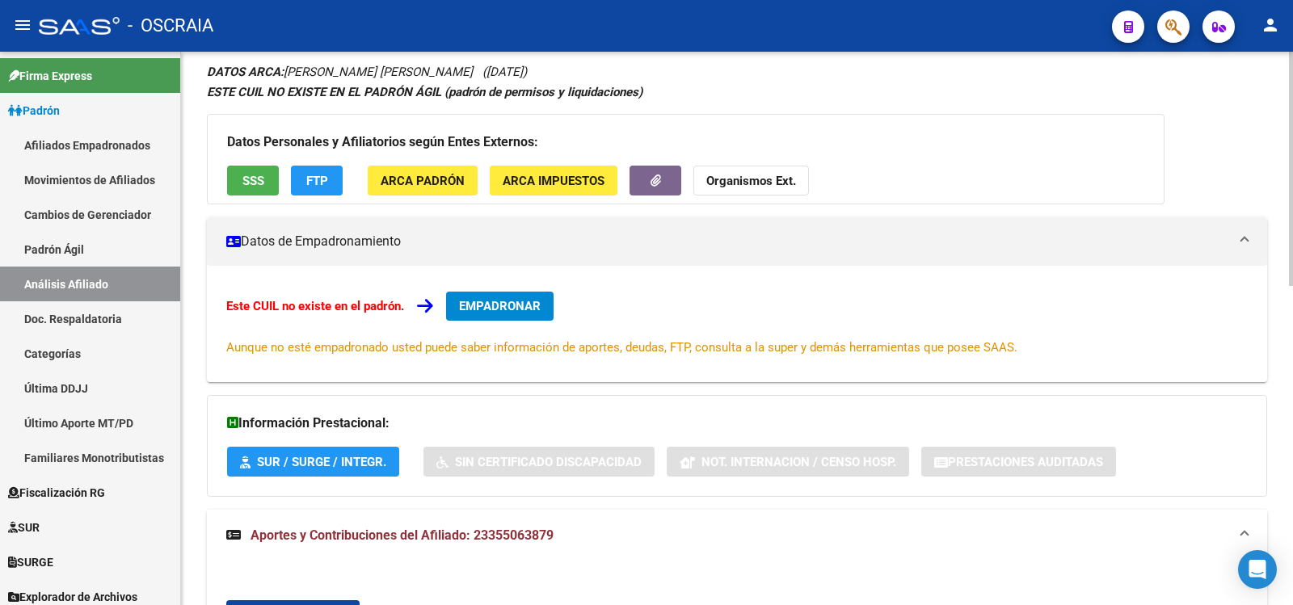
scroll to position [753, 0]
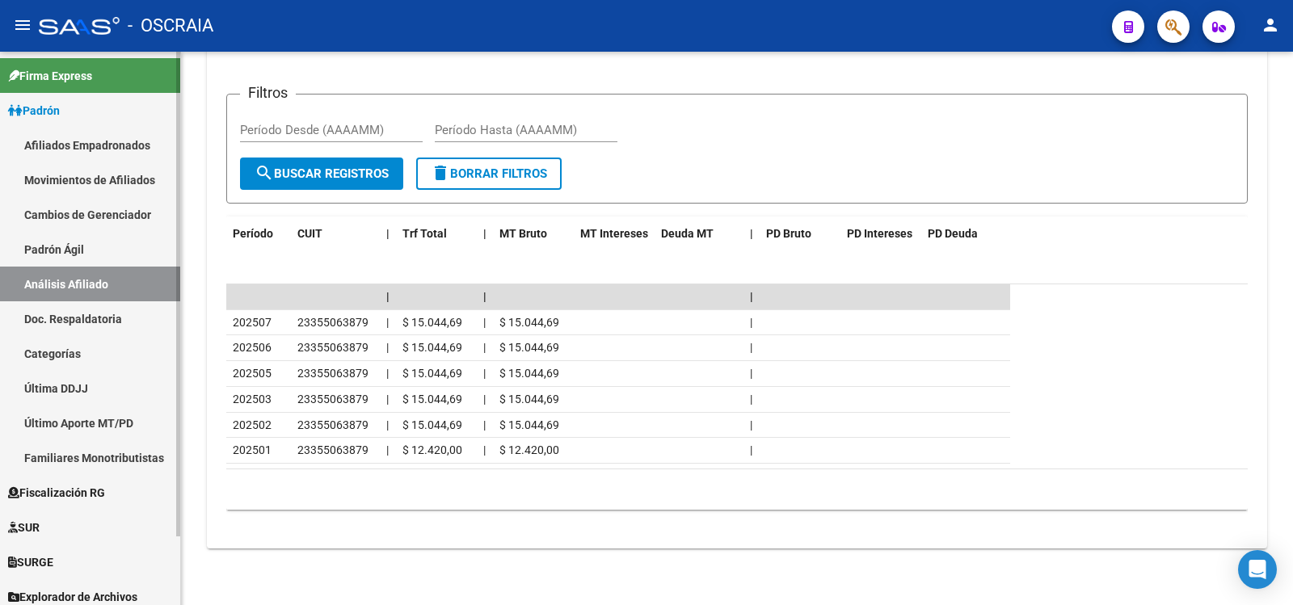
click at [89, 251] on link "Padrón Ágil" at bounding box center [90, 249] width 180 height 35
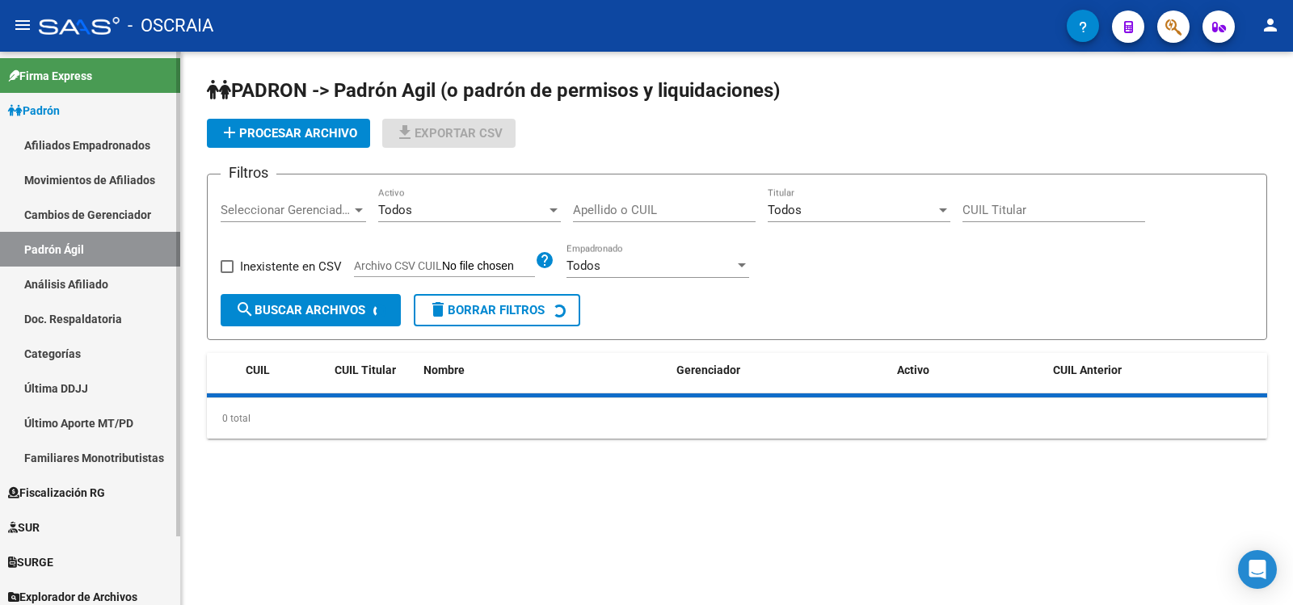
click at [95, 278] on link "Análisis Afiliado" at bounding box center [90, 284] width 180 height 35
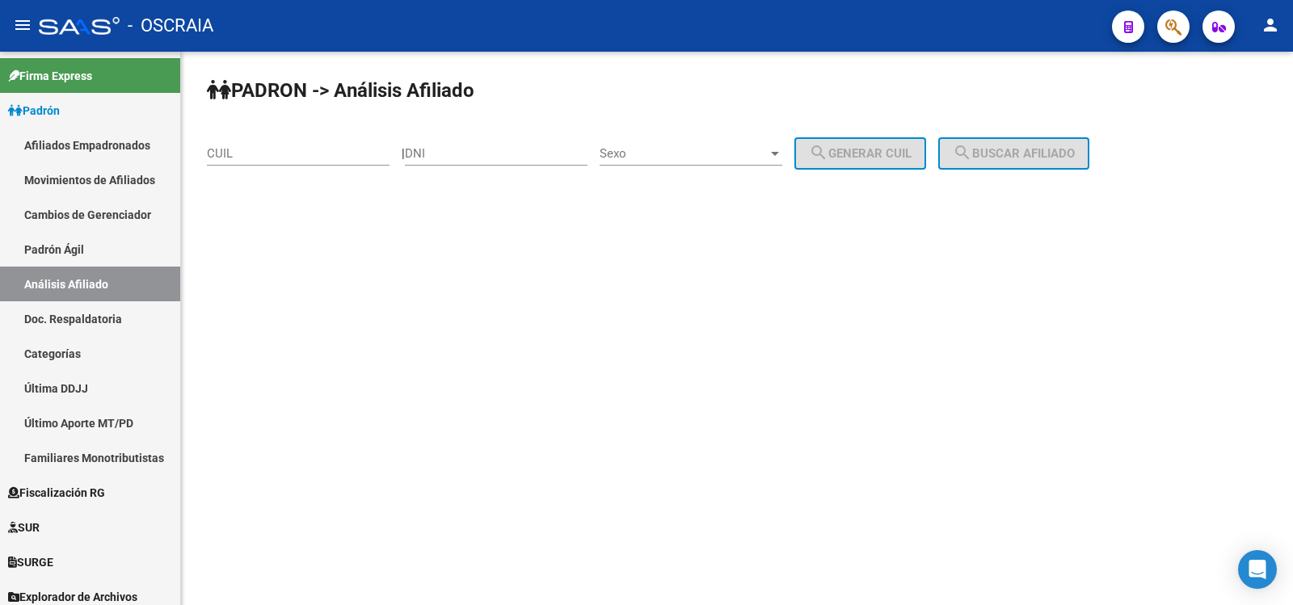
click at [297, 158] on input "CUIL" at bounding box center [298, 153] width 183 height 15
paste input "27-21943094-4"
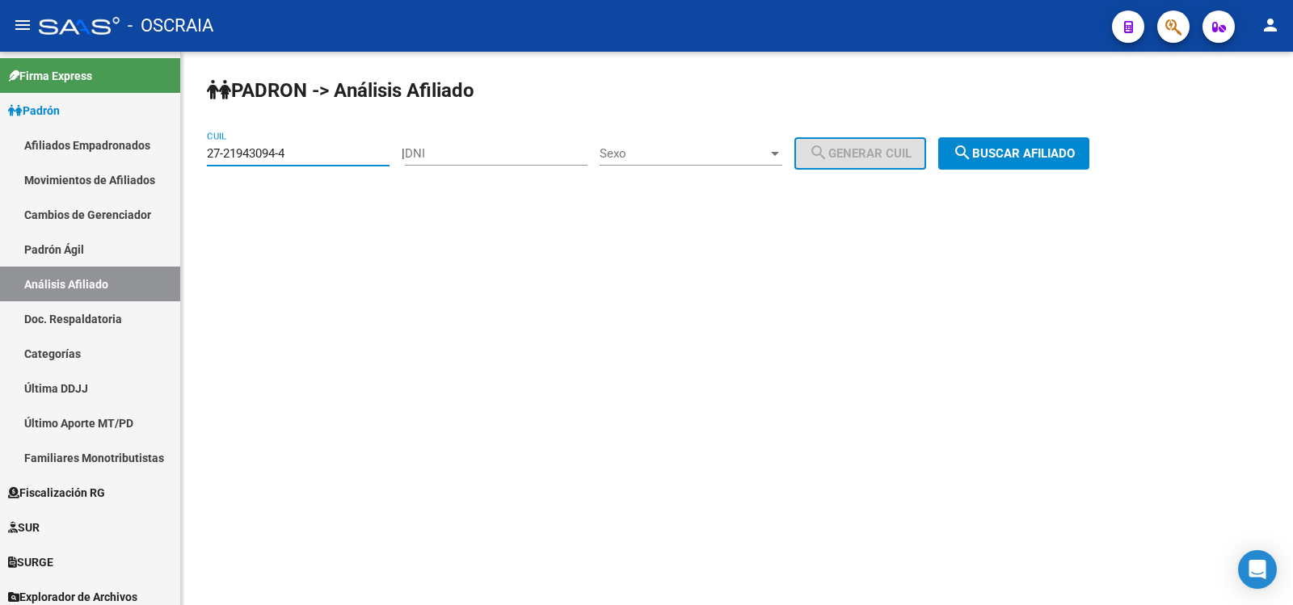
type input "27-21943094-4"
click at [1075, 153] on span "search Buscar afiliado" at bounding box center [1014, 153] width 122 height 15
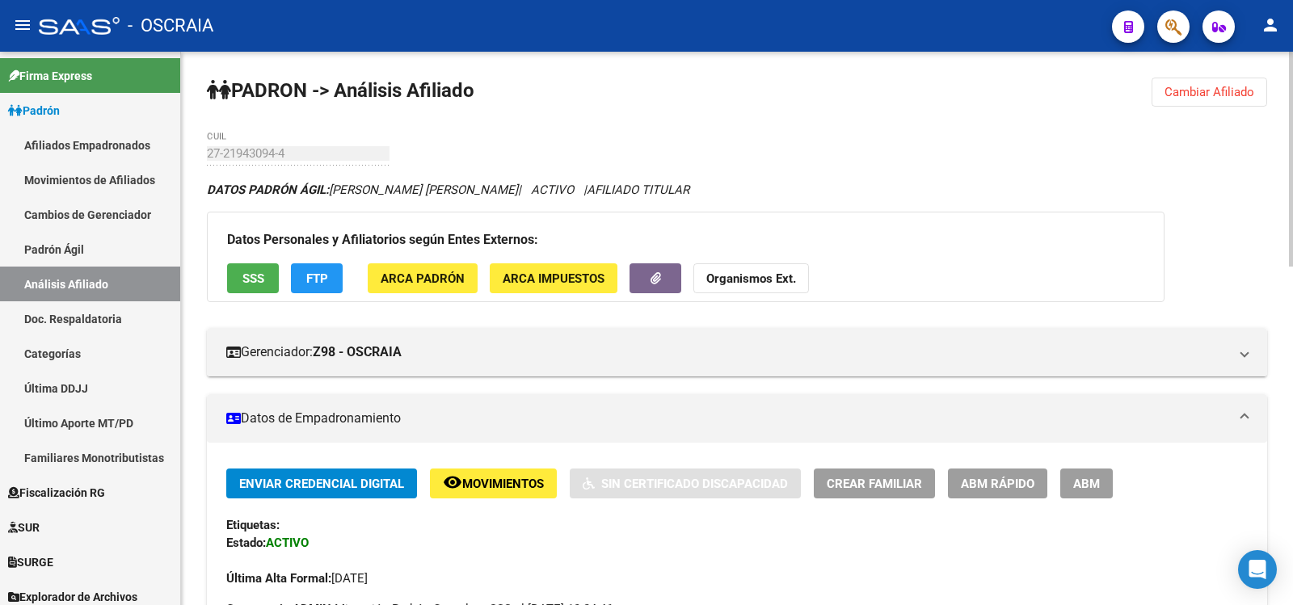
scroll to position [870, 0]
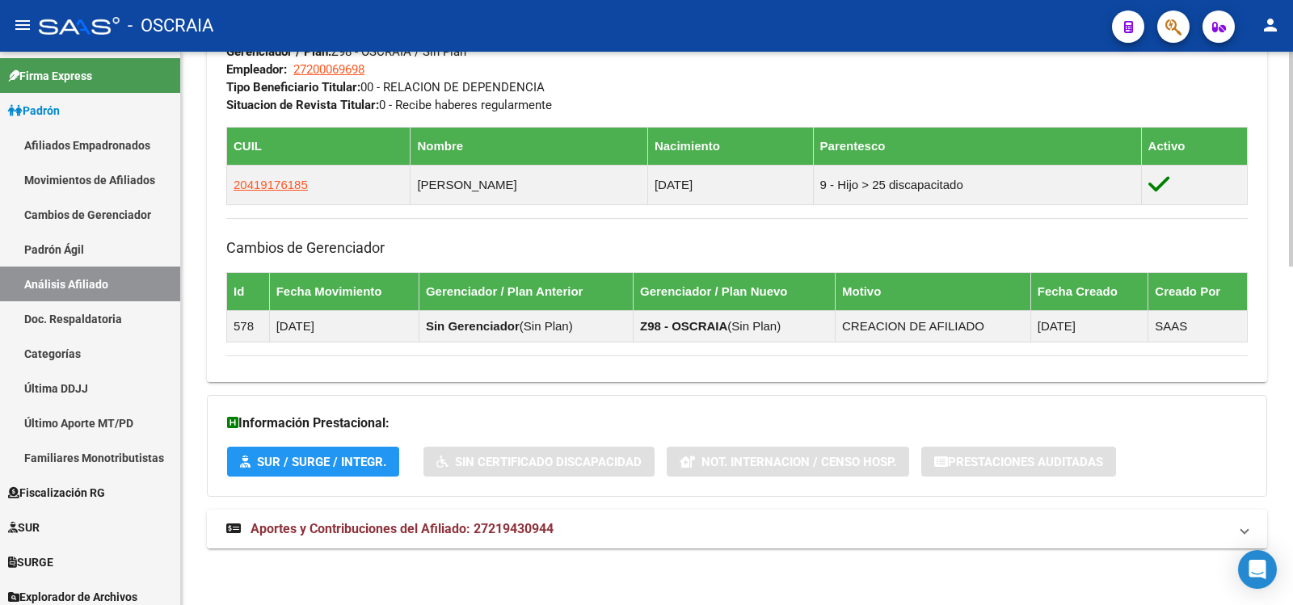
click at [494, 522] on span "Aportes y Contribuciones del Afiliado: 27219430944" at bounding box center [402, 528] width 303 height 15
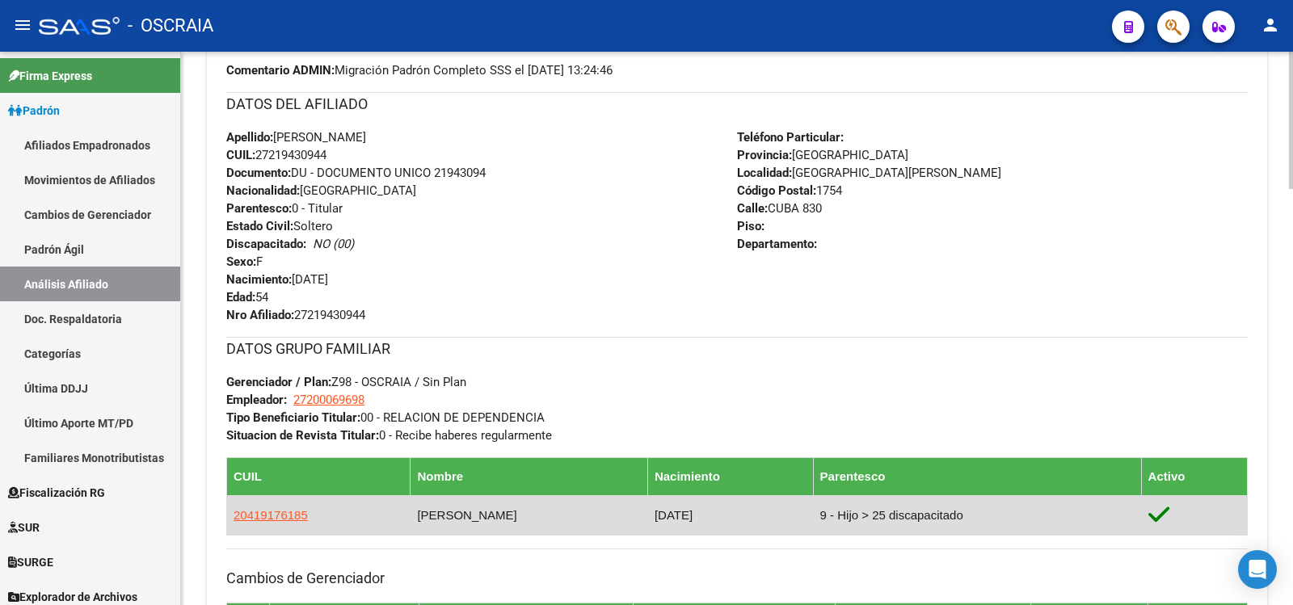
scroll to position [1347, 0]
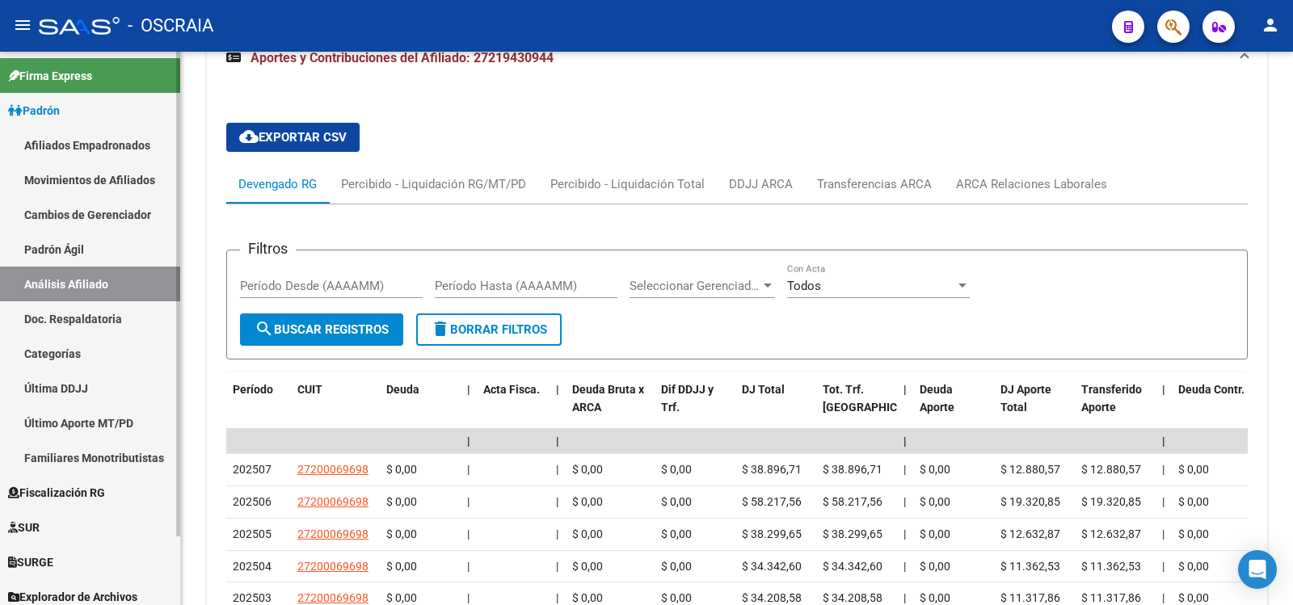
click at [120, 243] on link "Padrón Ágil" at bounding box center [90, 249] width 180 height 35
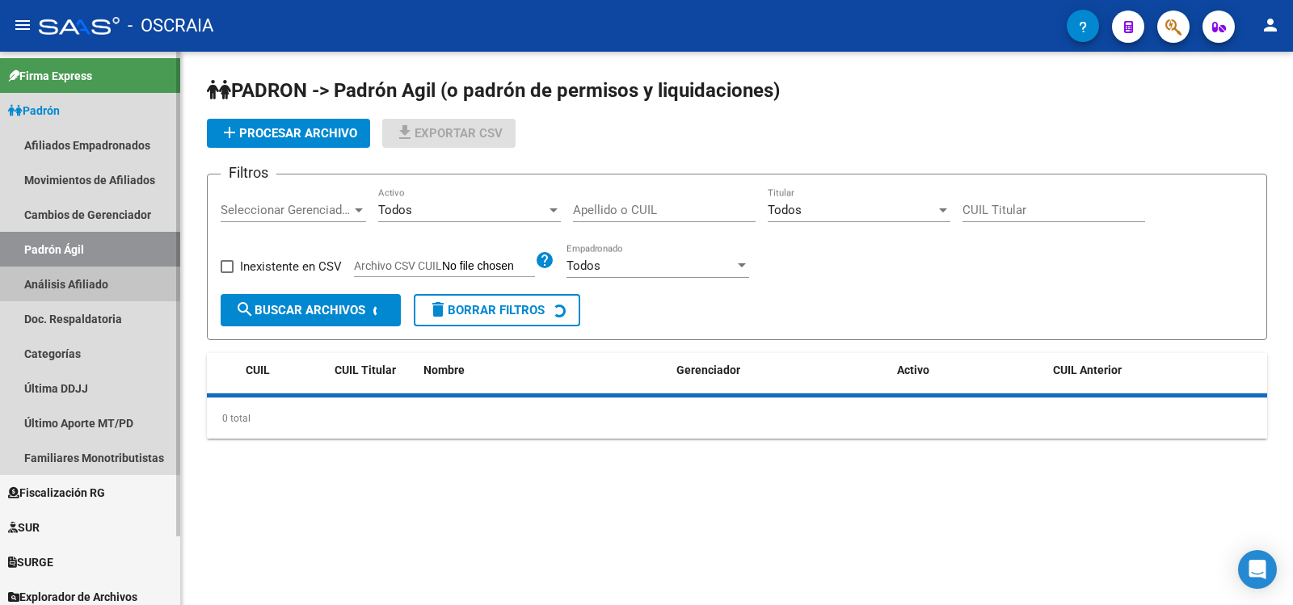
click at [121, 268] on link "Análisis Afiliado" at bounding box center [90, 284] width 180 height 35
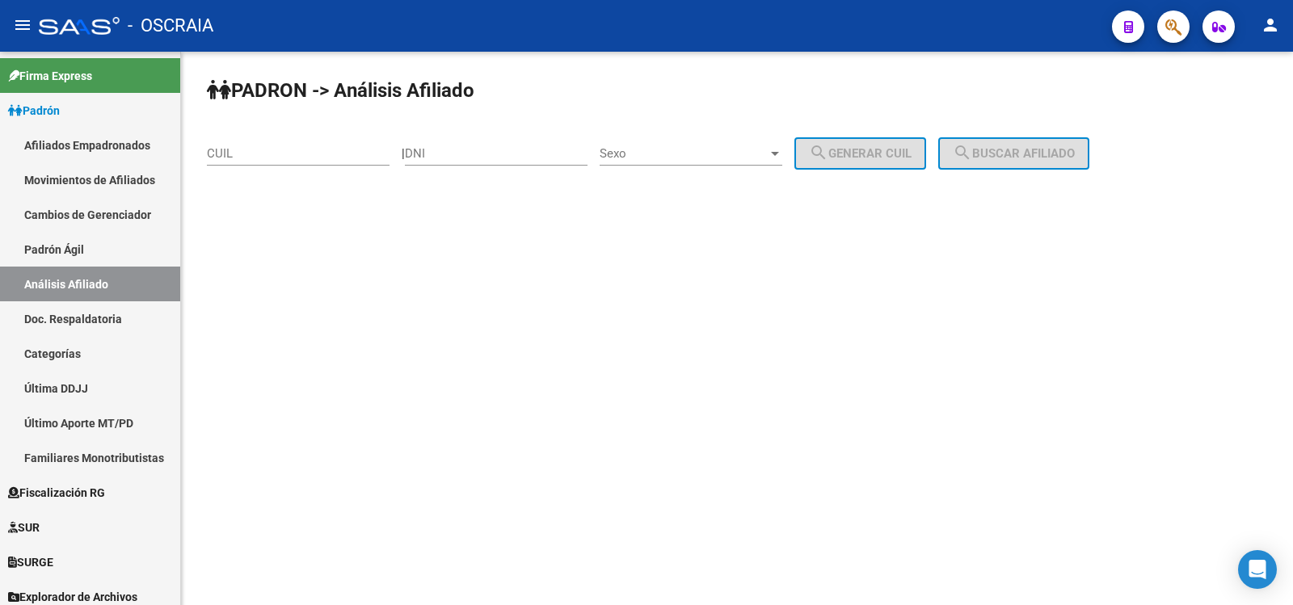
click at [299, 154] on input "CUIL" at bounding box center [298, 153] width 183 height 15
paste input "23-35506387-9"
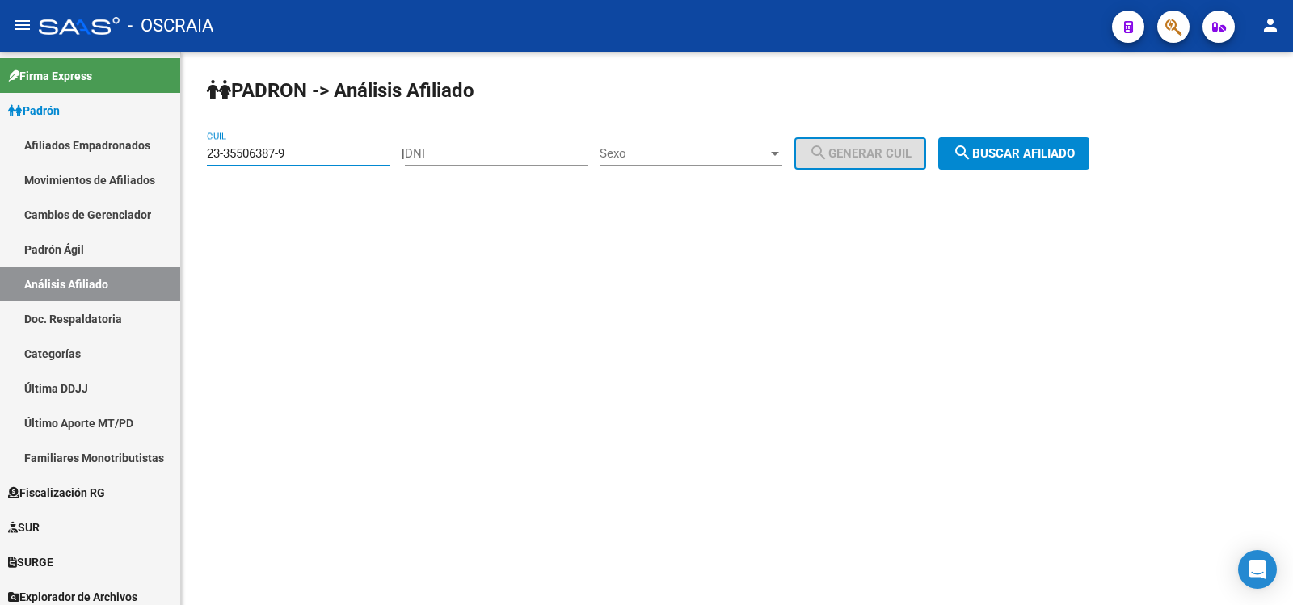
type input "23-35506387-9"
click at [1075, 159] on span "search Buscar afiliado" at bounding box center [1014, 153] width 122 height 15
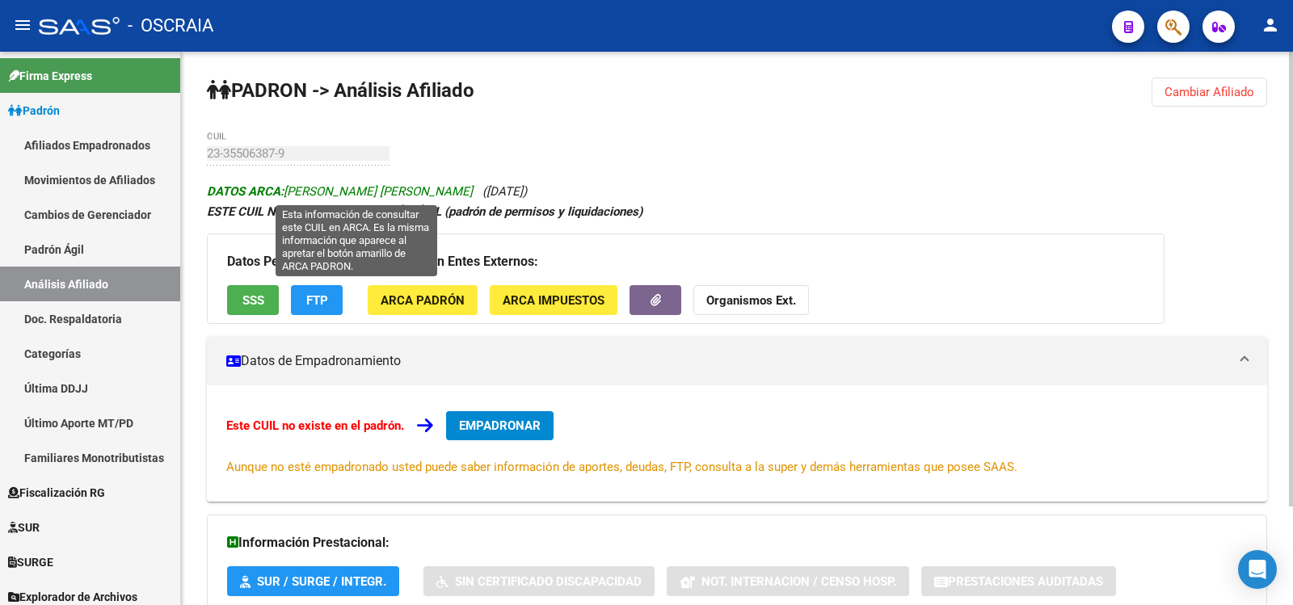
drag, startPoint x: 506, startPoint y: 188, endPoint x: 289, endPoint y: 191, distance: 216.6
click at [289, 191] on icon "DATOS ARCA: [PERSON_NAME] [PERSON_NAME] ([DATE])" at bounding box center [367, 191] width 320 height 15
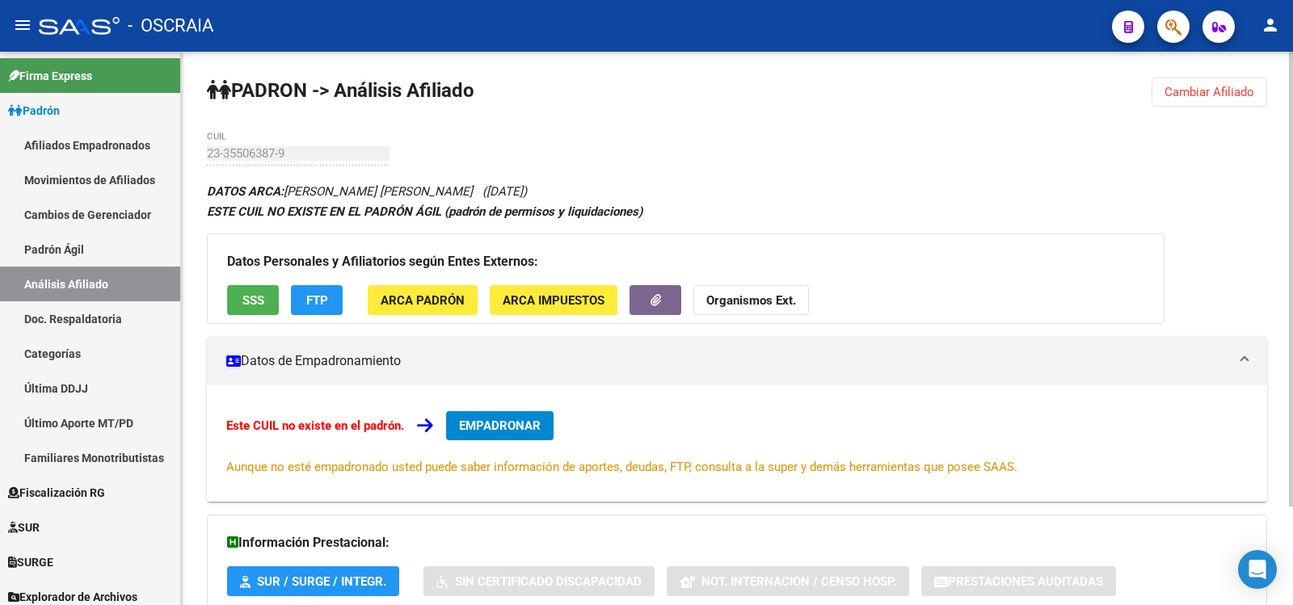
drag, startPoint x: 508, startPoint y: 191, endPoint x: 577, endPoint y: 190, distance: 69.5
click at [527, 190] on span "([DATE])" at bounding box center [504, 191] width 44 height 15
copy icon "([DATE])"
drag, startPoint x: 590, startPoint y: 190, endPoint x: 510, endPoint y: 194, distance: 80.1
click at [510, 194] on div "DATOS ARCA: [PERSON_NAME] [PERSON_NAME] ([DATE]) ESTE CUIL NO EXISTE EN EL PADR…" at bounding box center [737, 433] width 1060 height 505
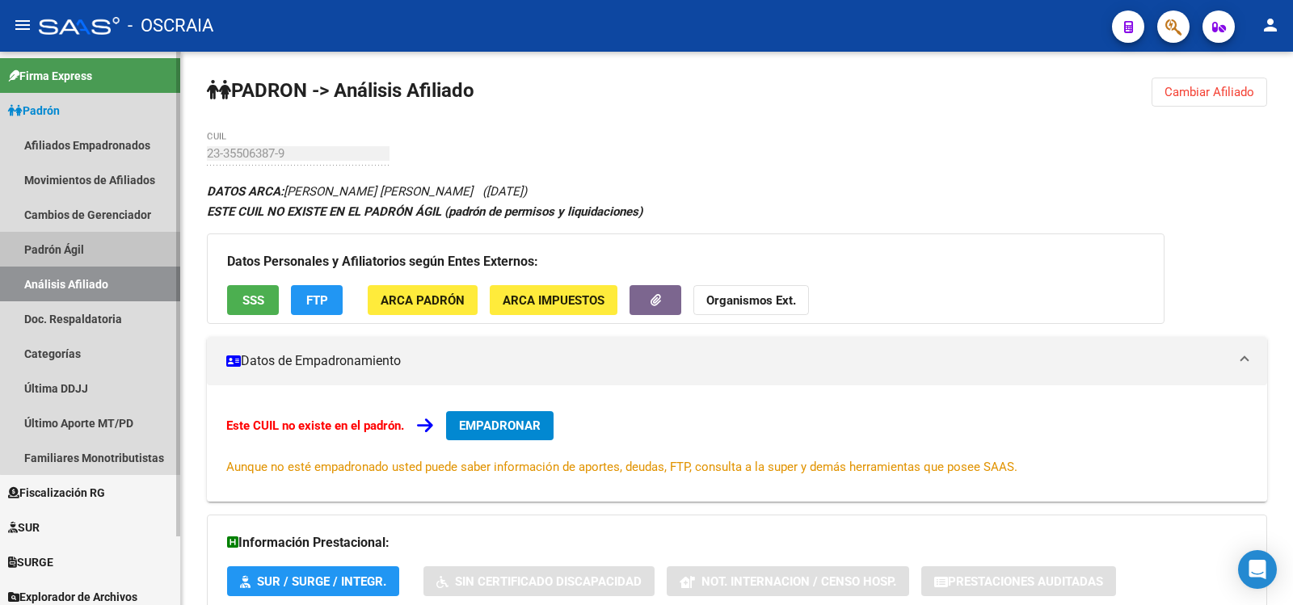
click at [123, 259] on link "Padrón Ágil" at bounding box center [90, 249] width 180 height 35
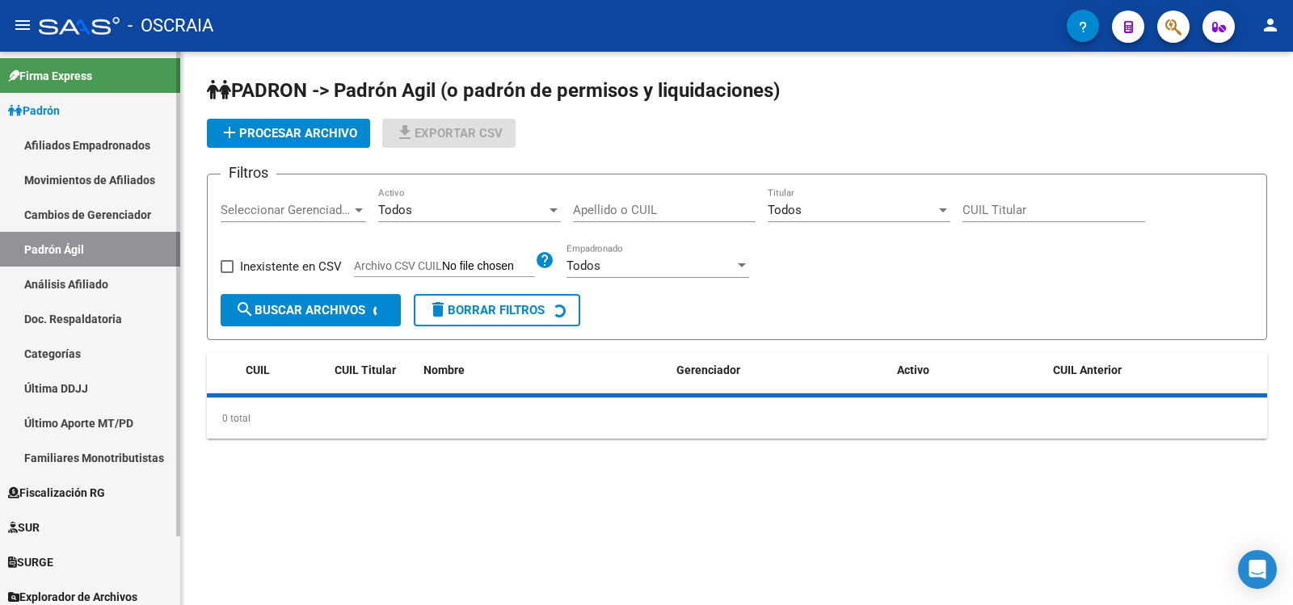
click at [122, 276] on link "Análisis Afiliado" at bounding box center [90, 284] width 180 height 35
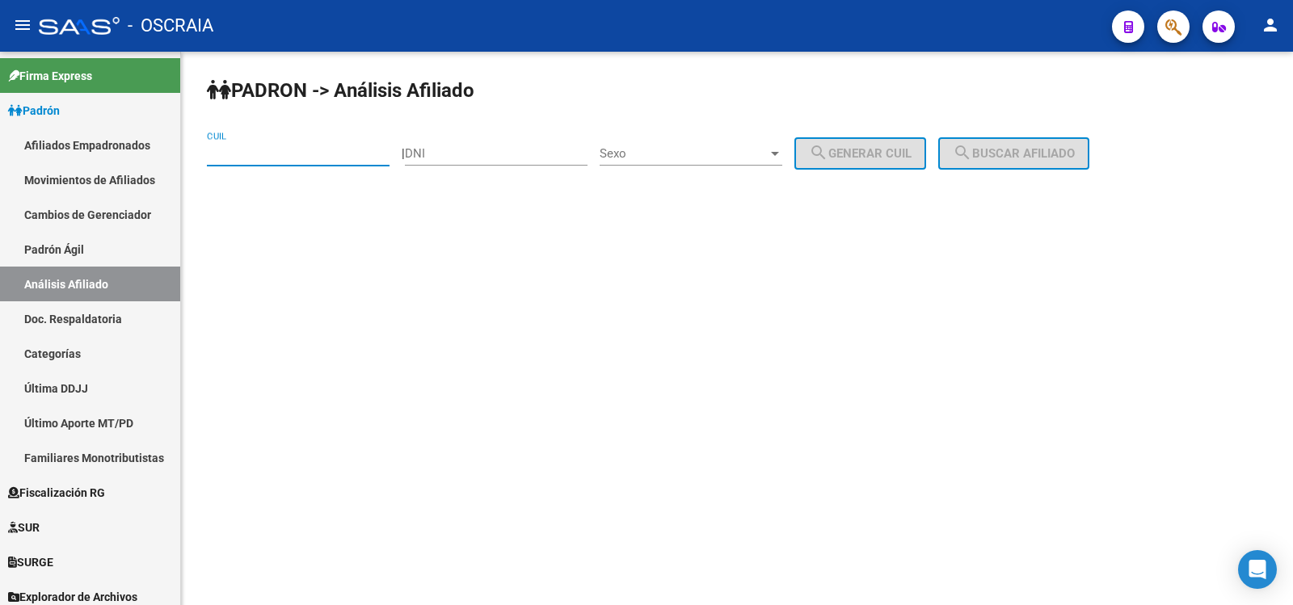
click at [255, 155] on input "CUIL" at bounding box center [298, 153] width 183 height 15
paste input "27-40758111-9"
type input "27-40758111-9"
drag, startPoint x: 1011, startPoint y: 150, endPoint x: 832, endPoint y: 119, distance: 182.0
click at [1009, 150] on span "search Buscar afiliado" at bounding box center [1014, 153] width 122 height 15
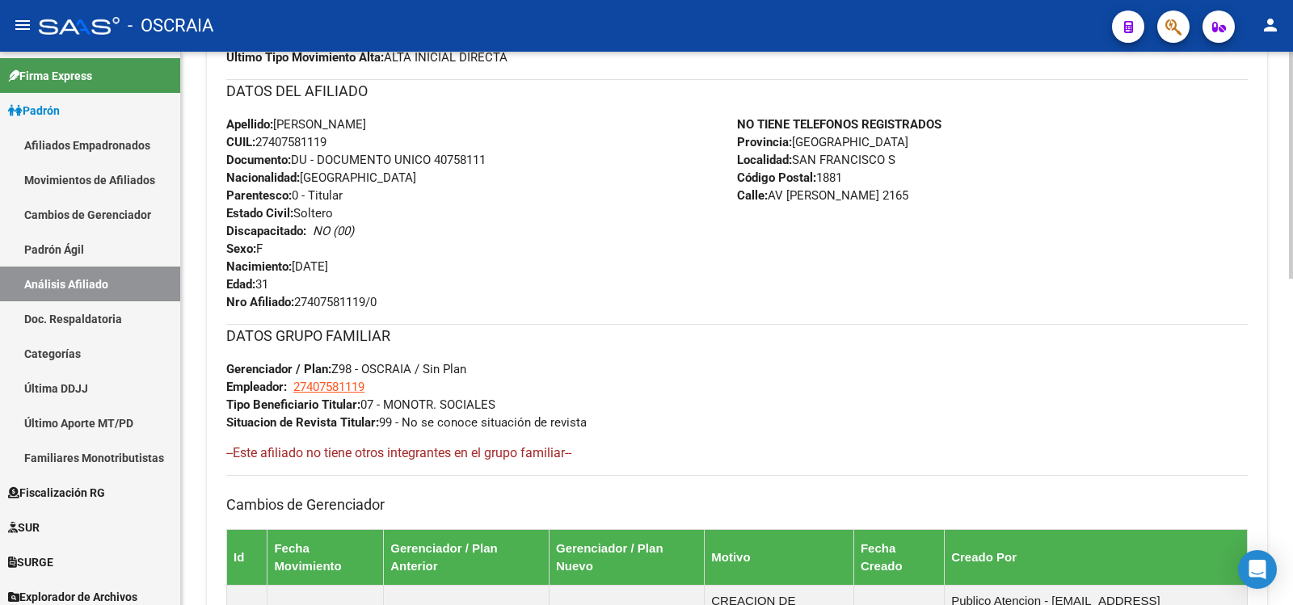
scroll to position [796, 0]
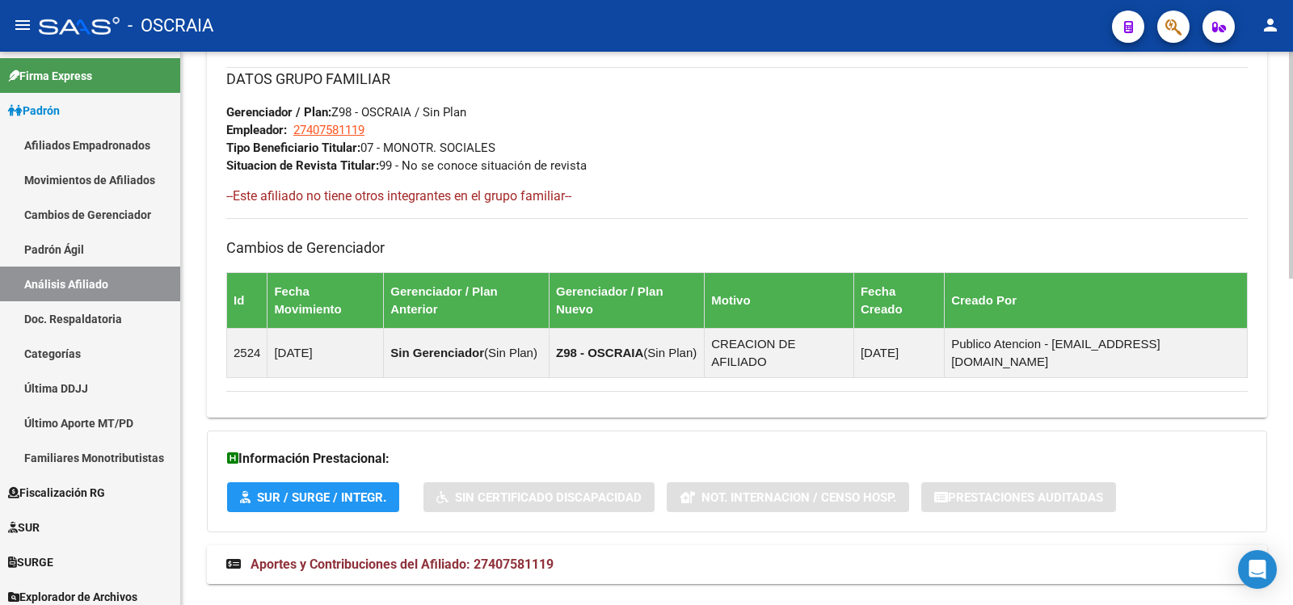
click at [512, 557] on span "Aportes y Contribuciones del Afiliado: 27407581119" at bounding box center [402, 564] width 303 height 15
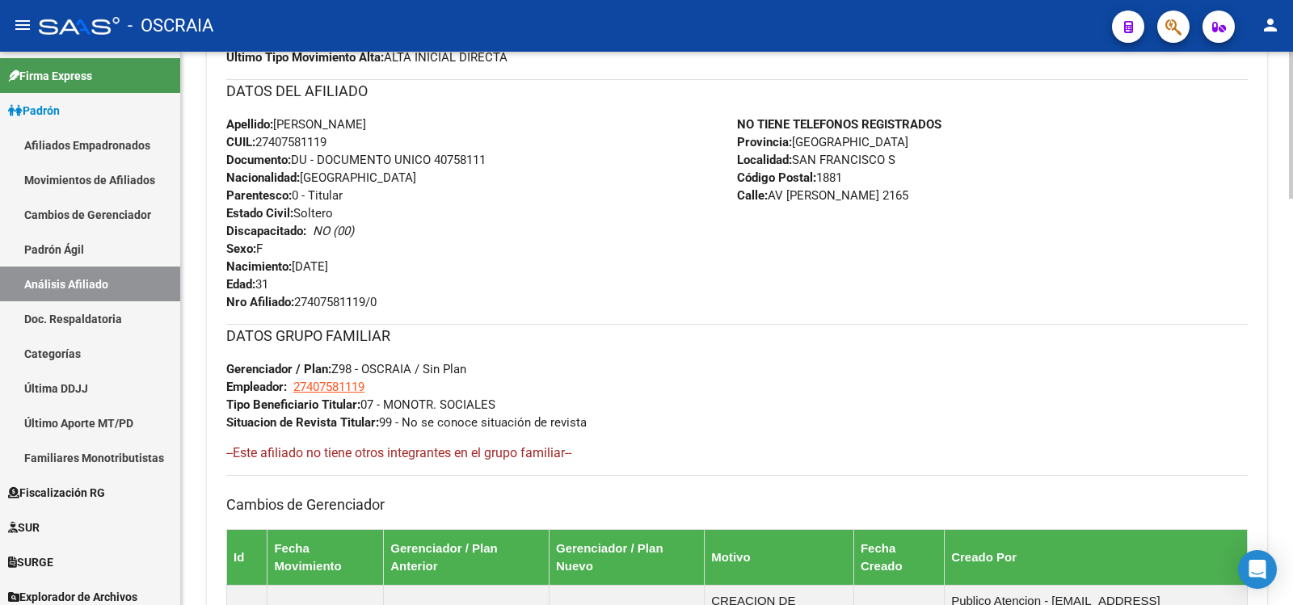
scroll to position [0, 0]
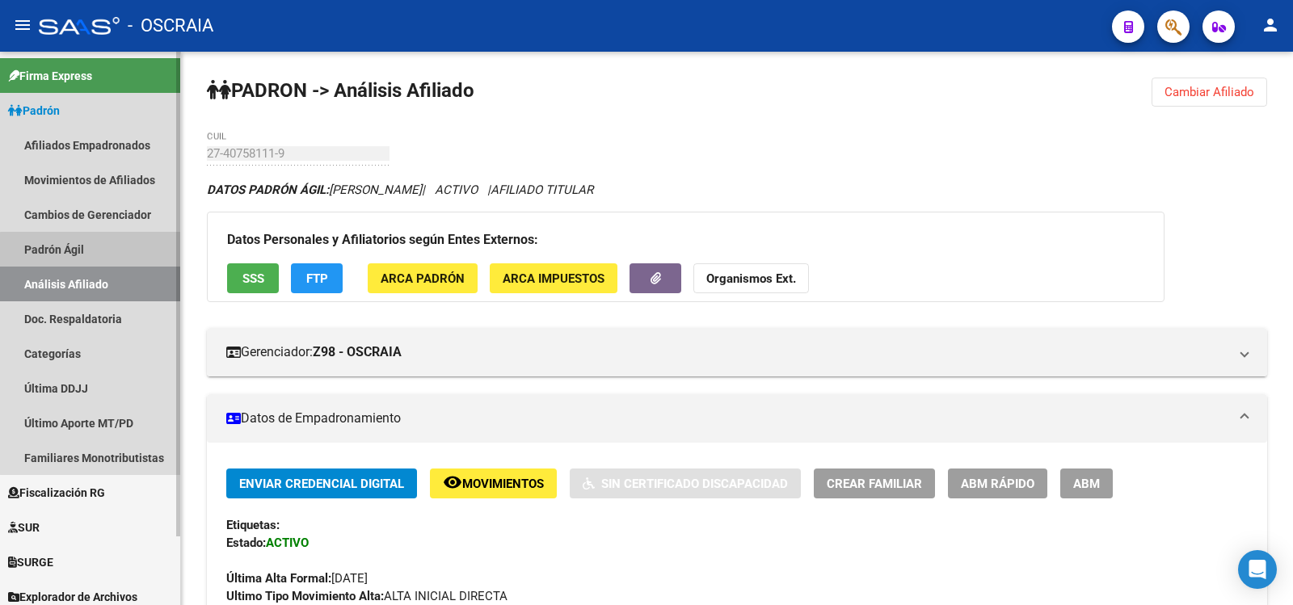
click at [107, 251] on link "Padrón Ágil" at bounding box center [90, 249] width 180 height 35
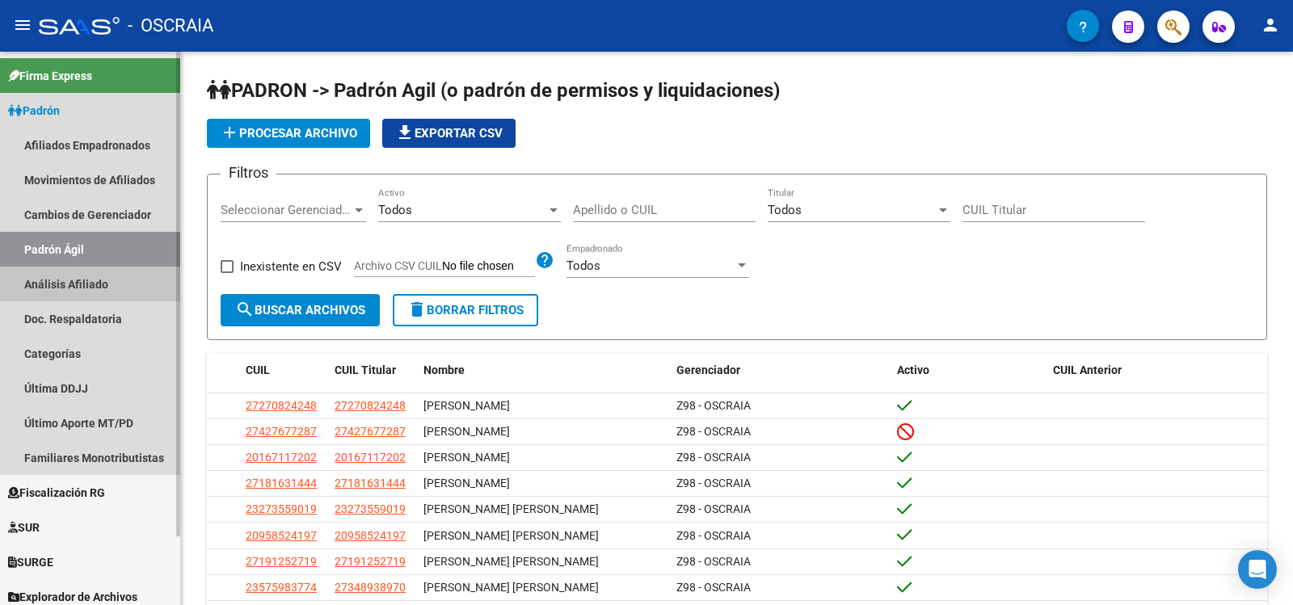
click at [113, 275] on link "Análisis Afiliado" at bounding box center [90, 284] width 180 height 35
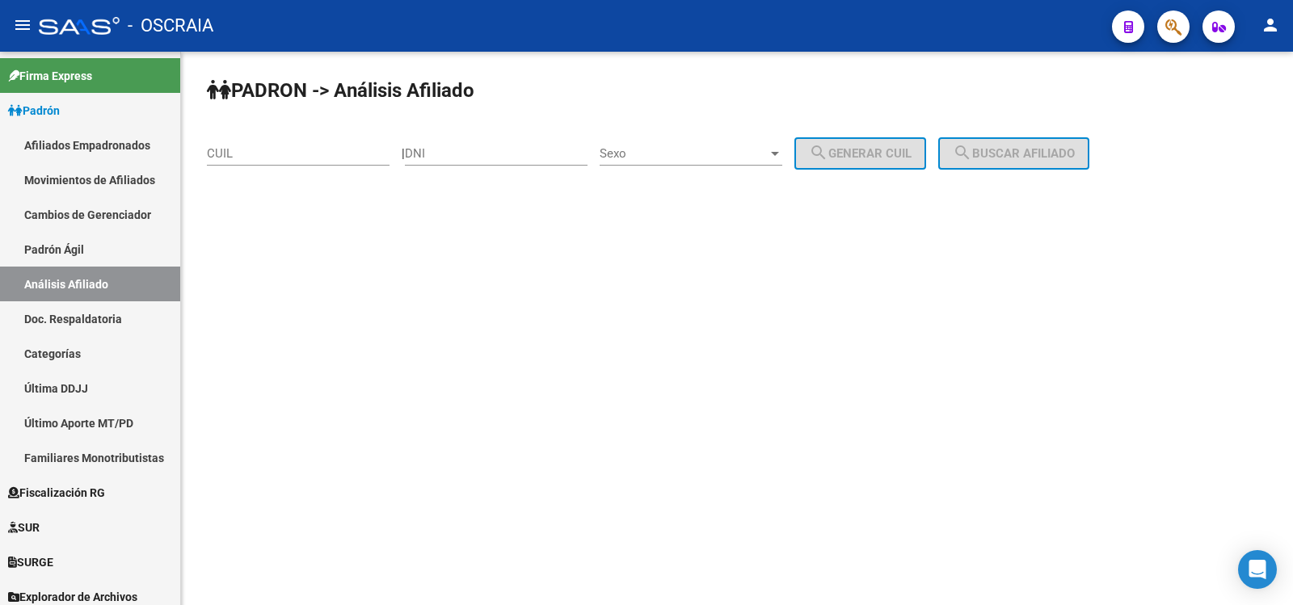
click at [449, 158] on input "DNI" at bounding box center [496, 153] width 183 height 15
paste input "38207055"
type input "38207055"
click at [655, 166] on div "Sexo Sexo" at bounding box center [691, 156] width 183 height 50
click at [658, 160] on span "Sexo" at bounding box center [684, 153] width 168 height 15
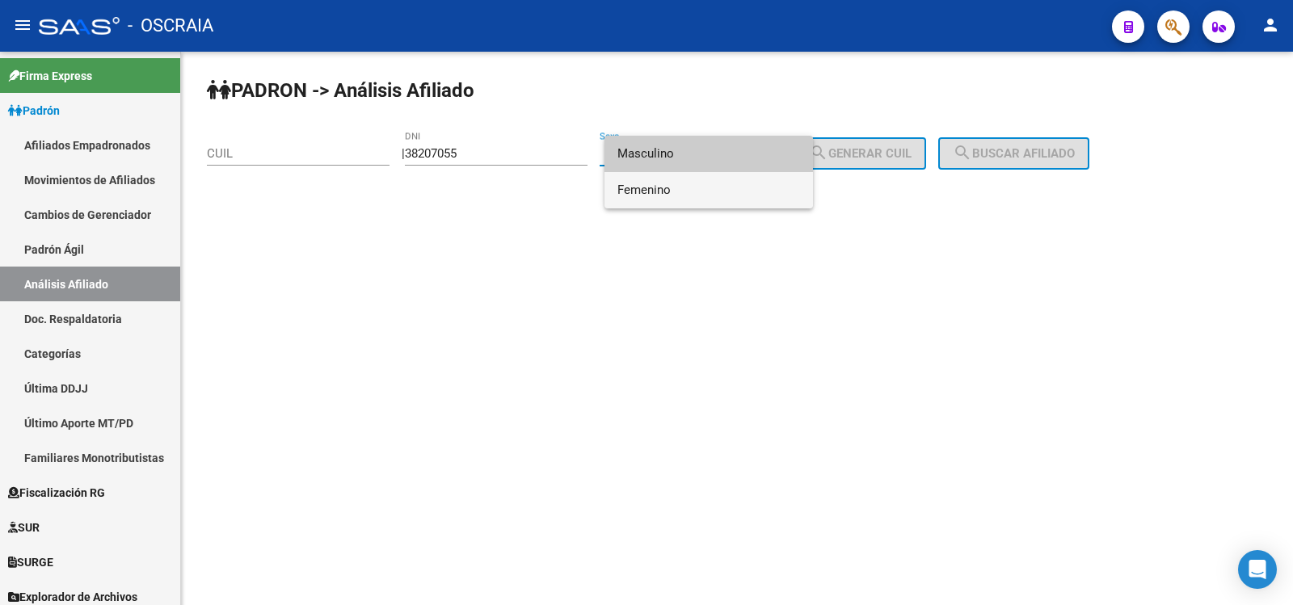
click at [671, 183] on span "Femenino" at bounding box center [708, 190] width 183 height 36
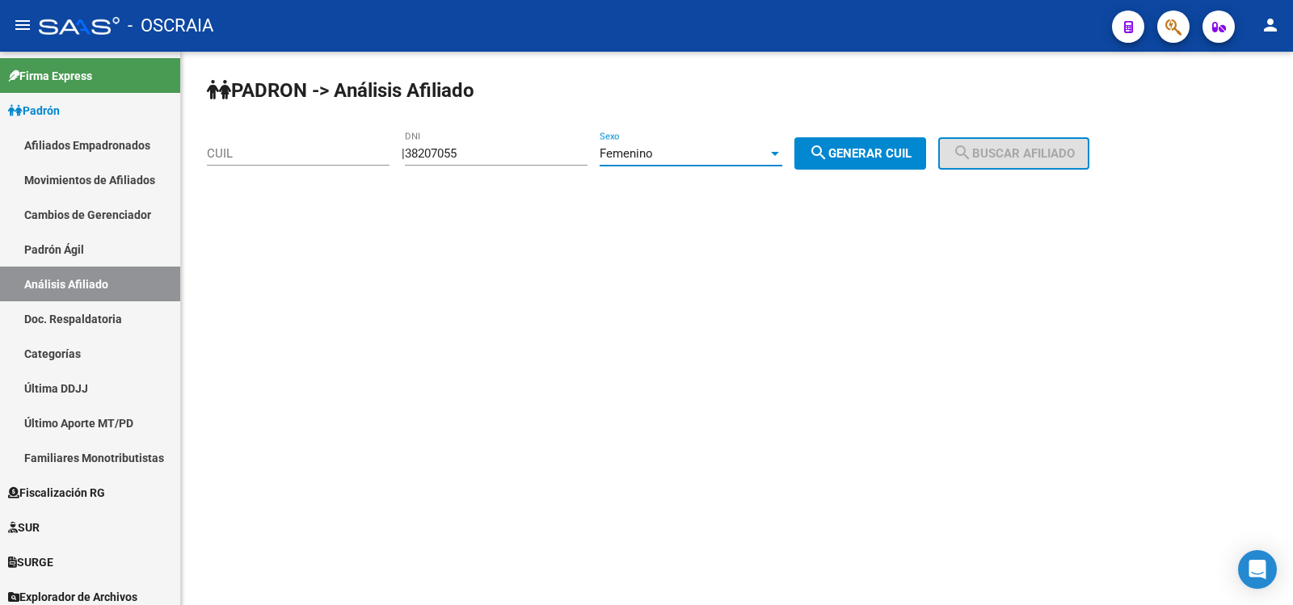
click at [863, 162] on button "search Generar CUIL" at bounding box center [860, 153] width 132 height 32
type input "27-38207055-6"
click at [992, 150] on span "search Buscar afiliado" at bounding box center [1014, 153] width 122 height 15
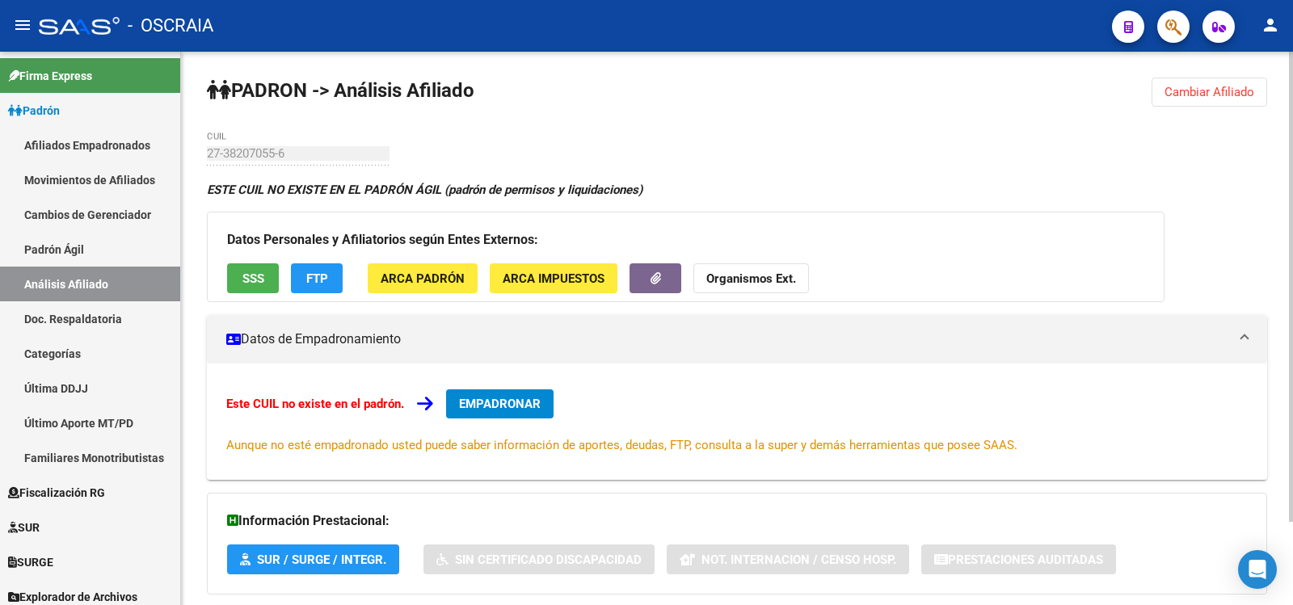
scroll to position [98, 0]
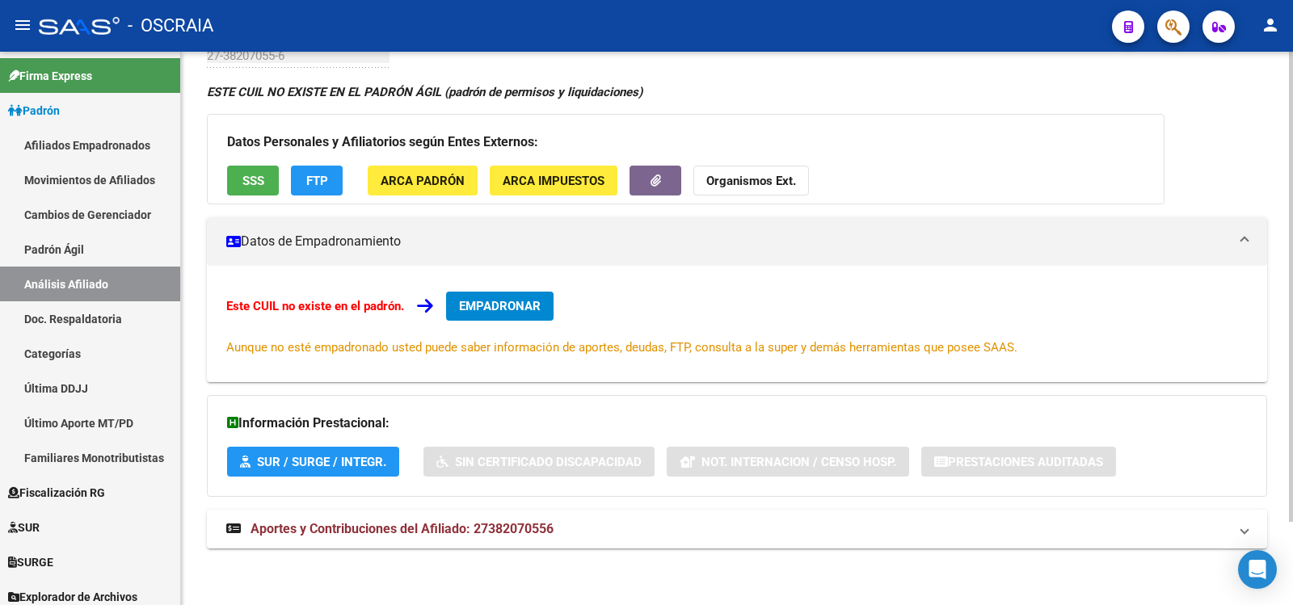
click at [471, 503] on div "ESTE CUIL NO EXISTE EN EL PADRÓN ÁGIL (padrón de permisos y liquidaciones) Dato…" at bounding box center [737, 324] width 1060 height 483
click at [481, 522] on span "Aportes y Contribuciones del Afiliado: 27382070556" at bounding box center [402, 528] width 303 height 15
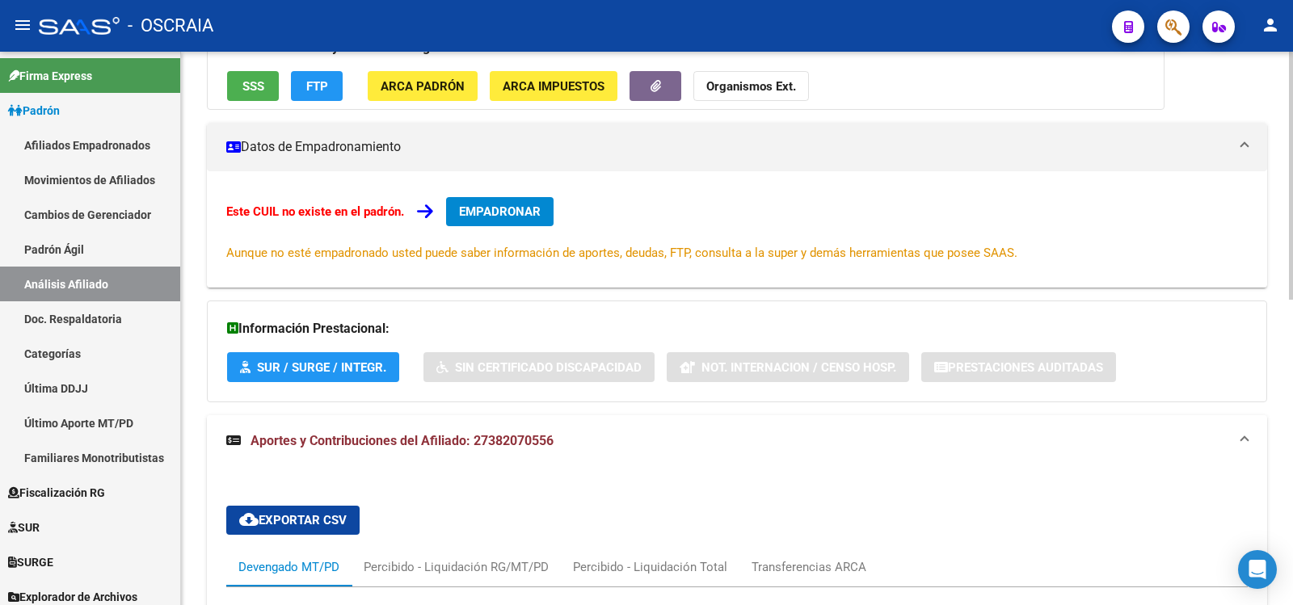
scroll to position [680, 0]
